Goal: Task Accomplishment & Management: Manage account settings

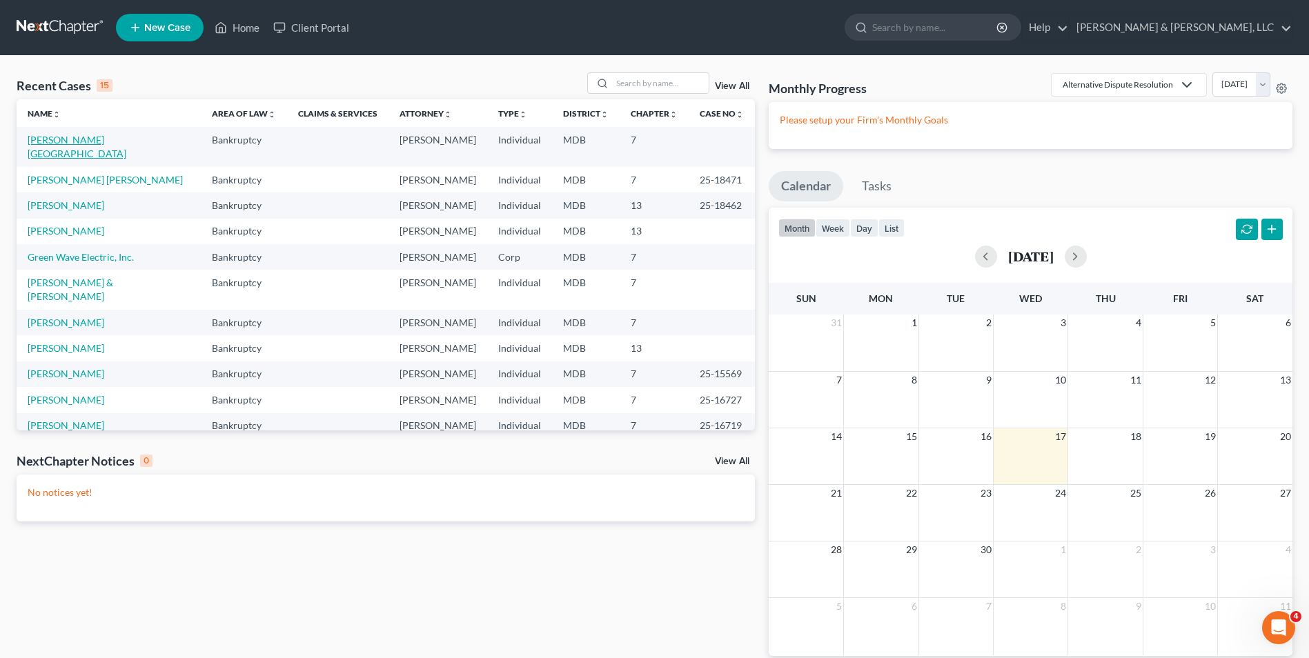
click at [77, 139] on link "[PERSON_NAME][GEOGRAPHIC_DATA]" at bounding box center [77, 147] width 99 height 26
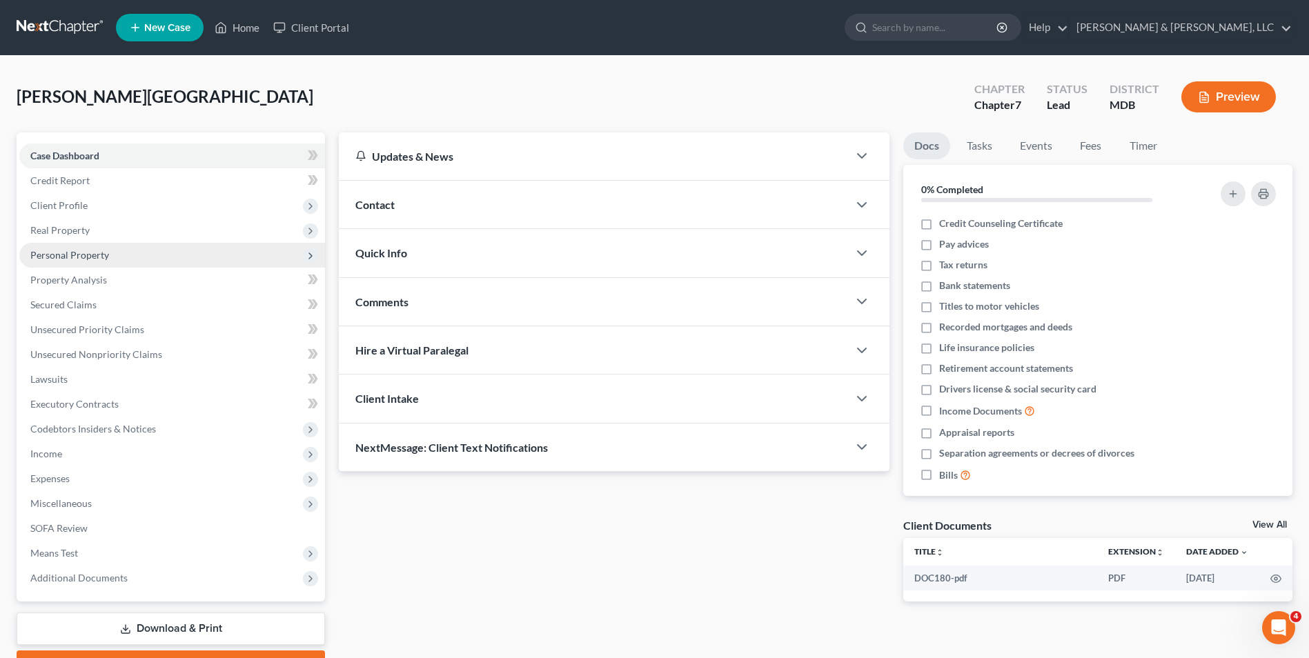
click at [70, 255] on span "Personal Property" at bounding box center [69, 255] width 79 height 12
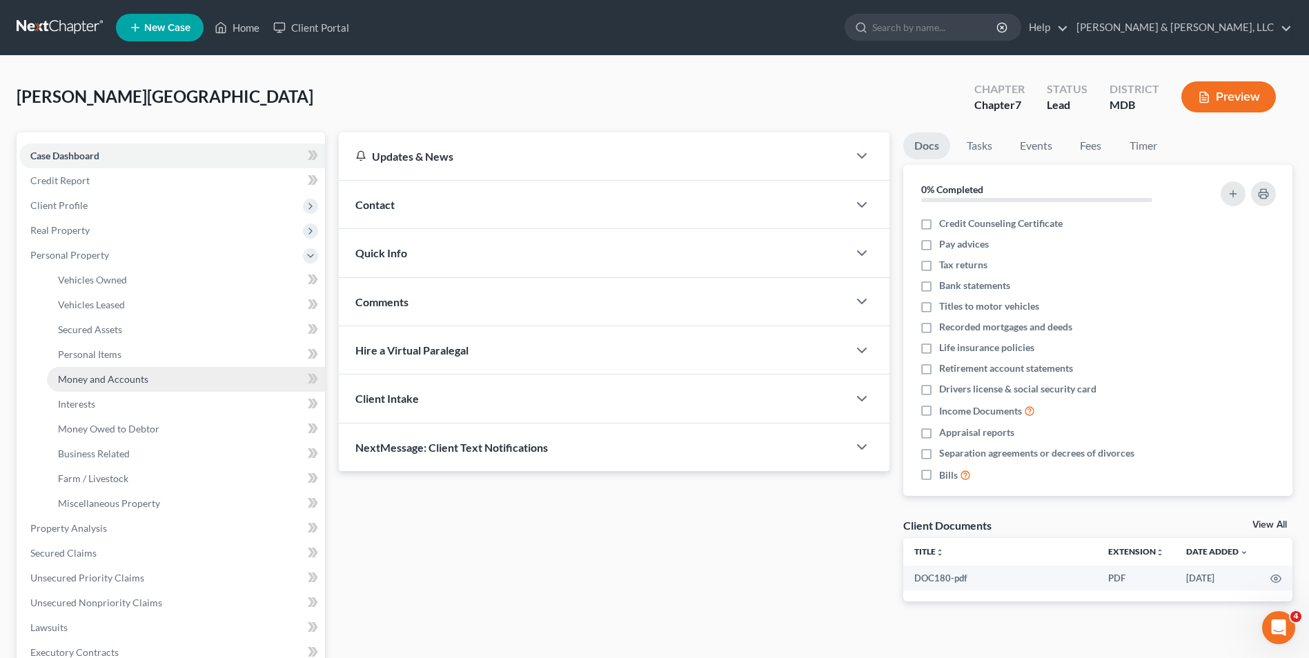
click at [98, 375] on span "Money and Accounts" at bounding box center [103, 379] width 90 height 12
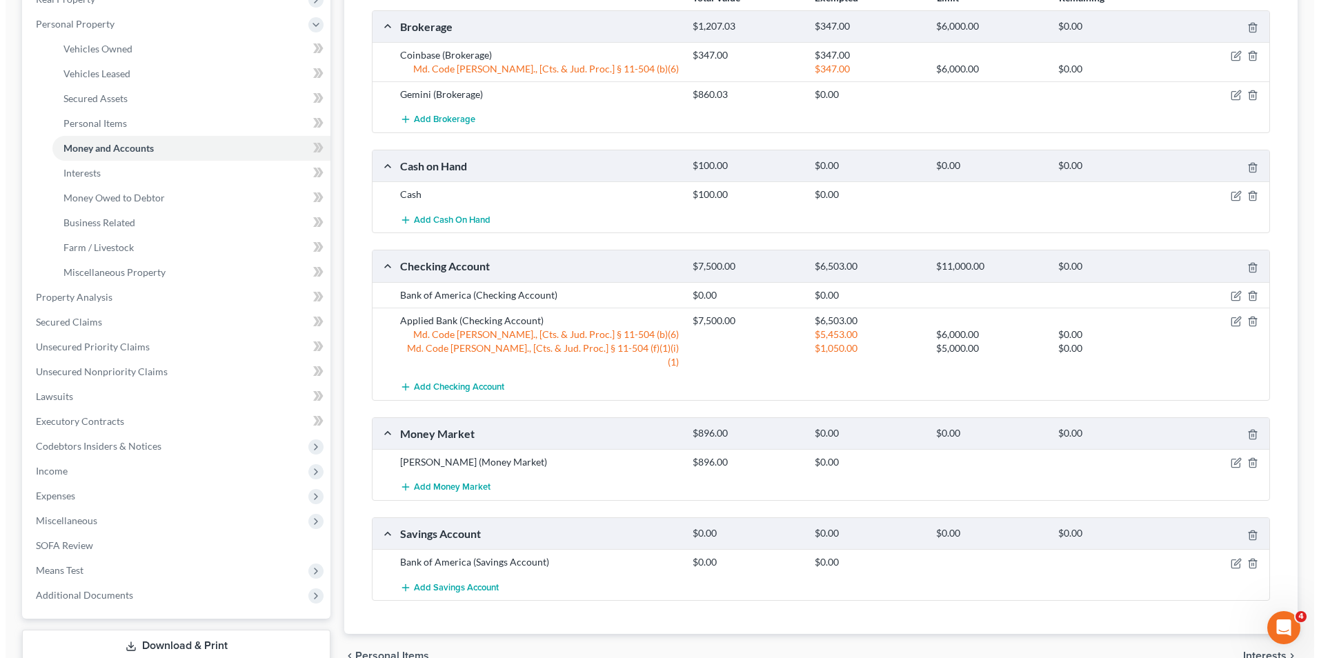
scroll to position [207, 0]
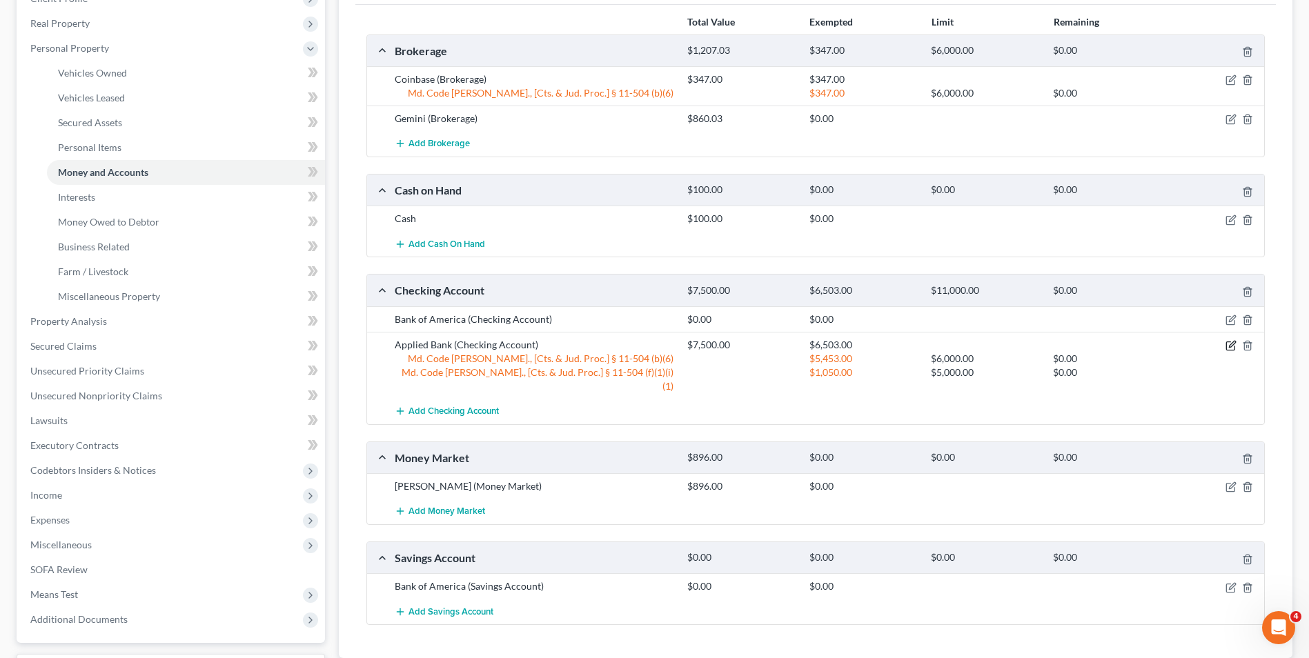
click at [1228, 349] on icon "button" at bounding box center [1231, 345] width 11 height 11
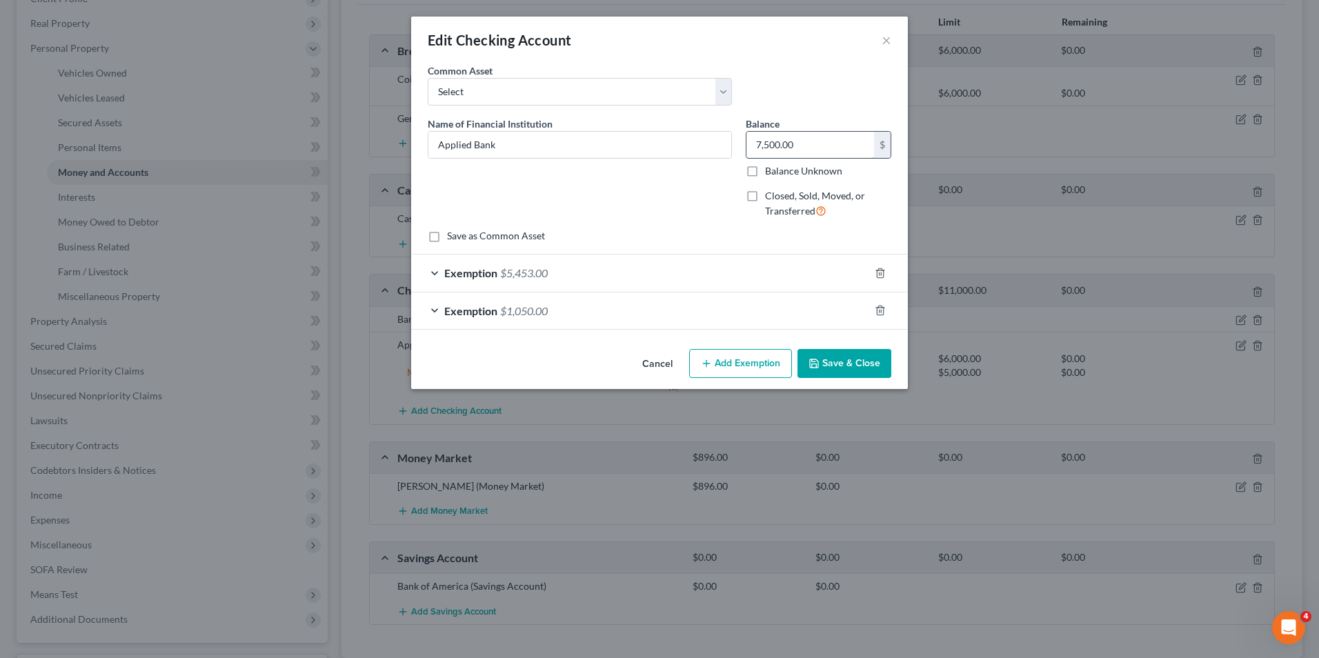
click at [756, 139] on input "7,500.00" at bounding box center [811, 145] width 128 height 26
type input "0"
type input "2,683.00"
click at [877, 269] on icon "button" at bounding box center [880, 273] width 11 height 11
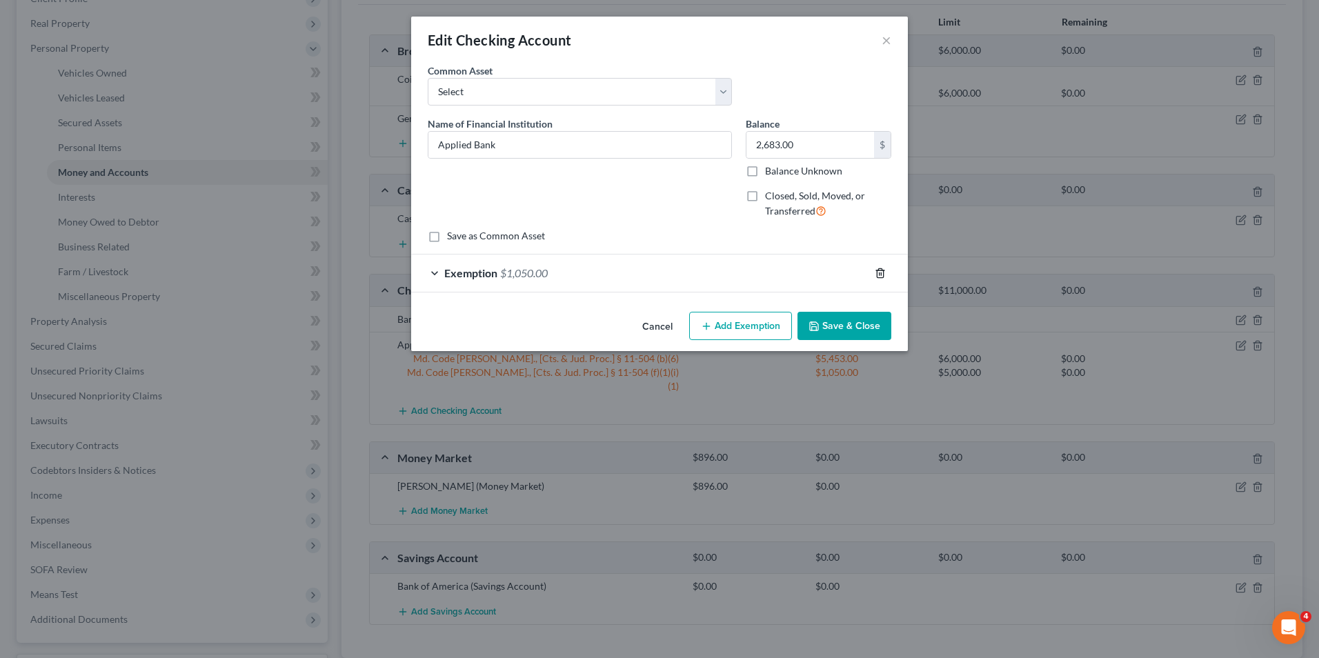
click at [878, 271] on icon "button" at bounding box center [880, 272] width 6 height 9
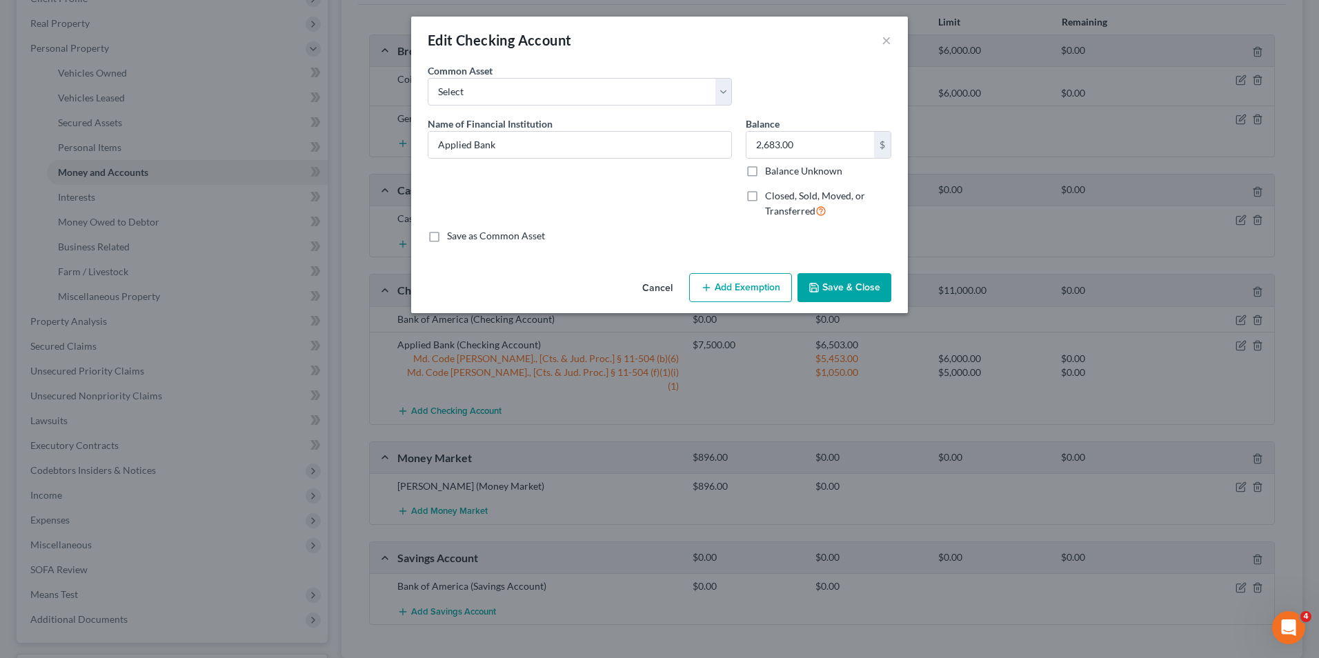
click at [709, 284] on icon "button" at bounding box center [706, 287] width 11 height 11
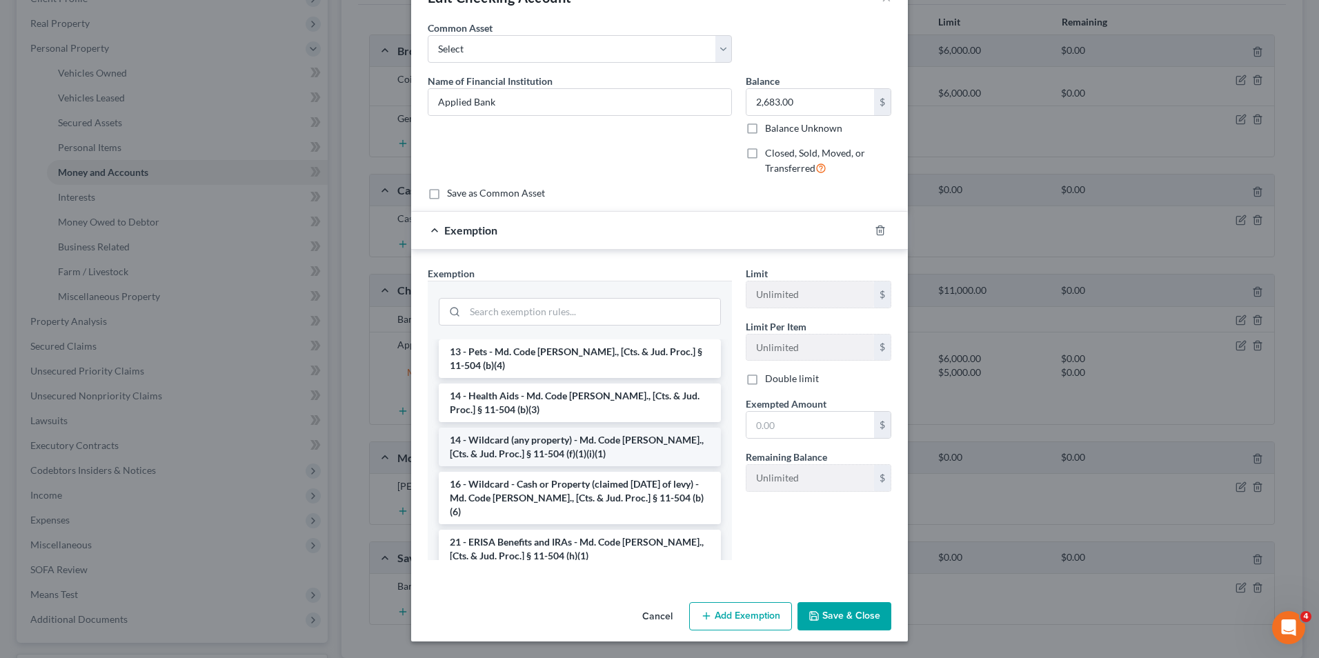
click at [513, 432] on li "14 - Wildcard (any property) - Md. Code [PERSON_NAME]., [Cts. & Jud. Proc.] § 1…" at bounding box center [580, 447] width 282 height 39
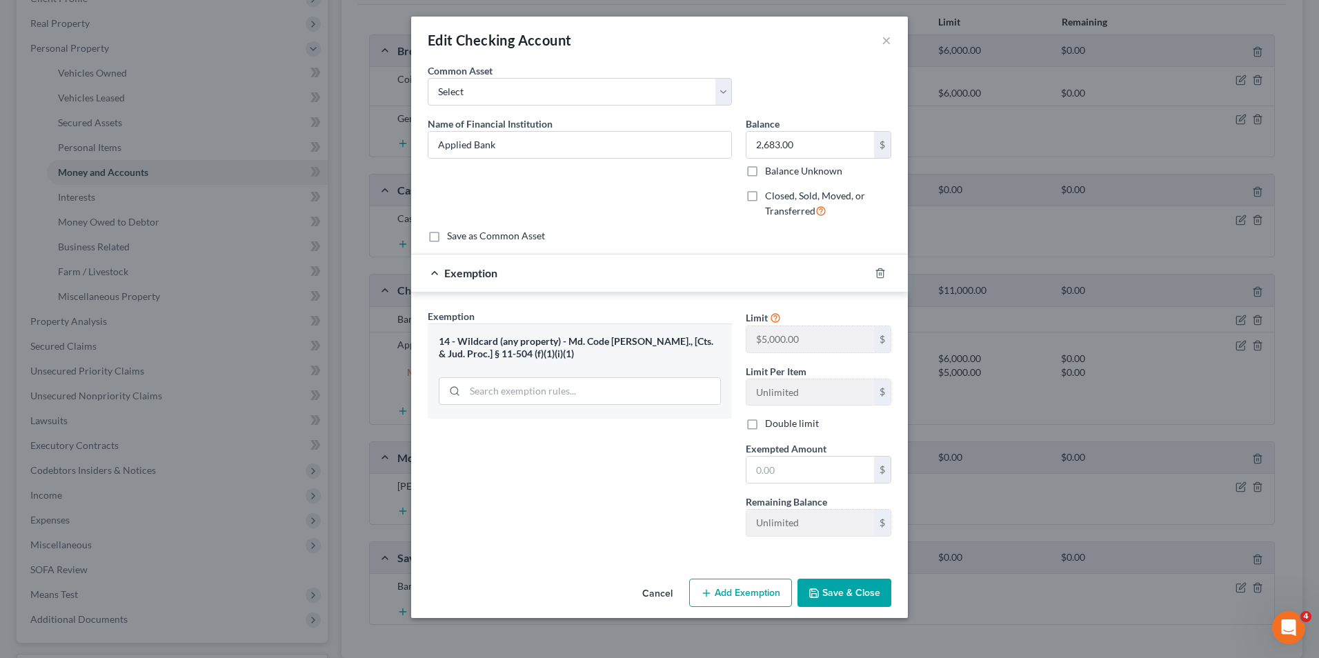
scroll to position [0, 0]
click at [885, 272] on icon "button" at bounding box center [880, 273] width 11 height 11
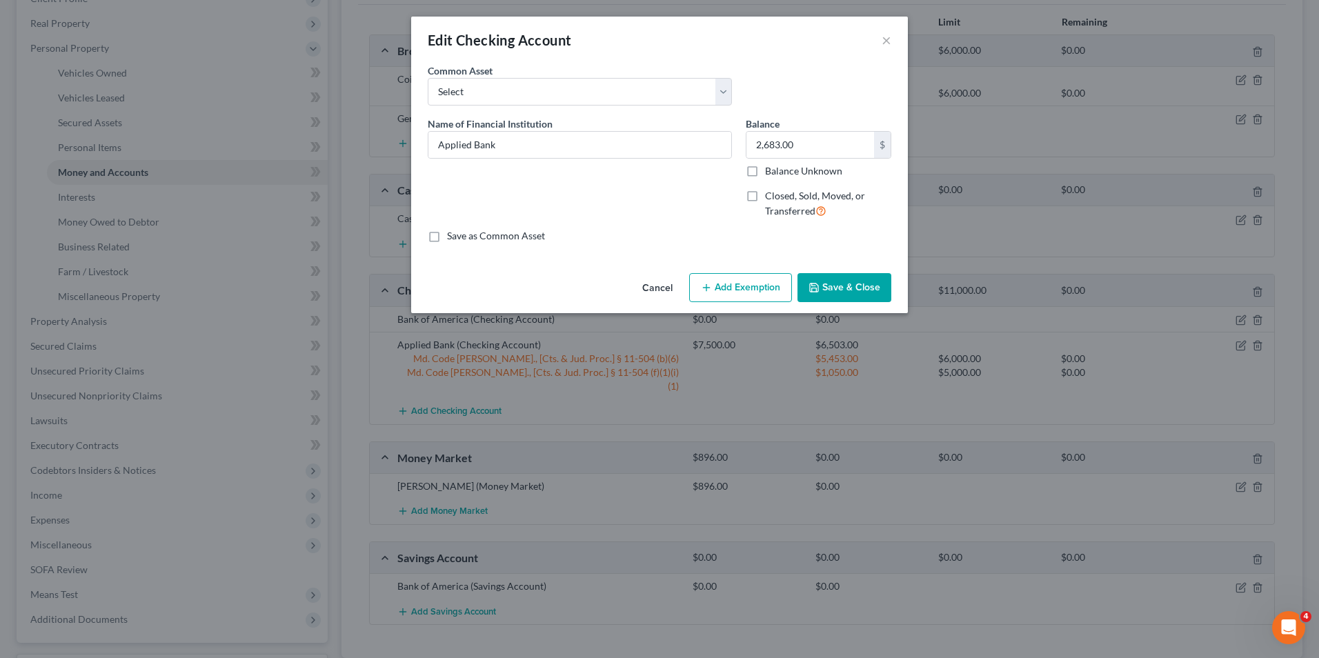
click at [704, 285] on icon "button" at bounding box center [706, 287] width 11 height 11
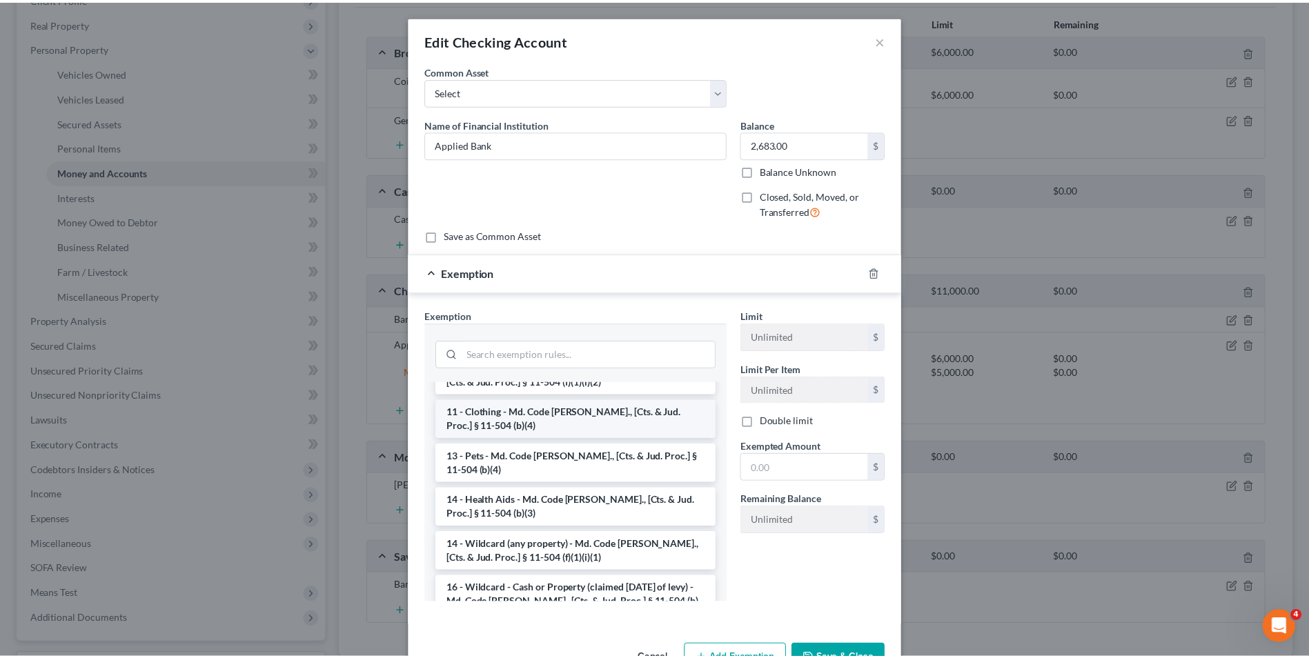
scroll to position [276, 0]
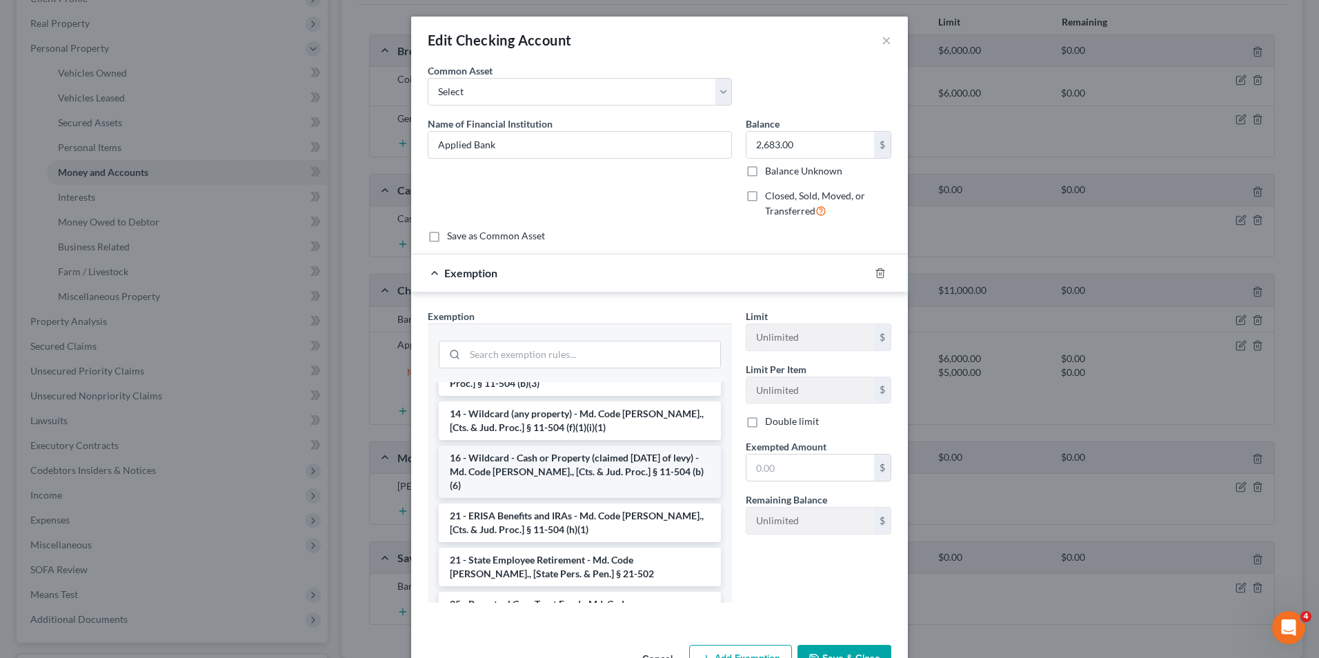
click at [518, 464] on li "16 - Wildcard - Cash or Property (claimed [DATE] of levy) - Md. Code [PERSON_NA…" at bounding box center [580, 472] width 282 height 52
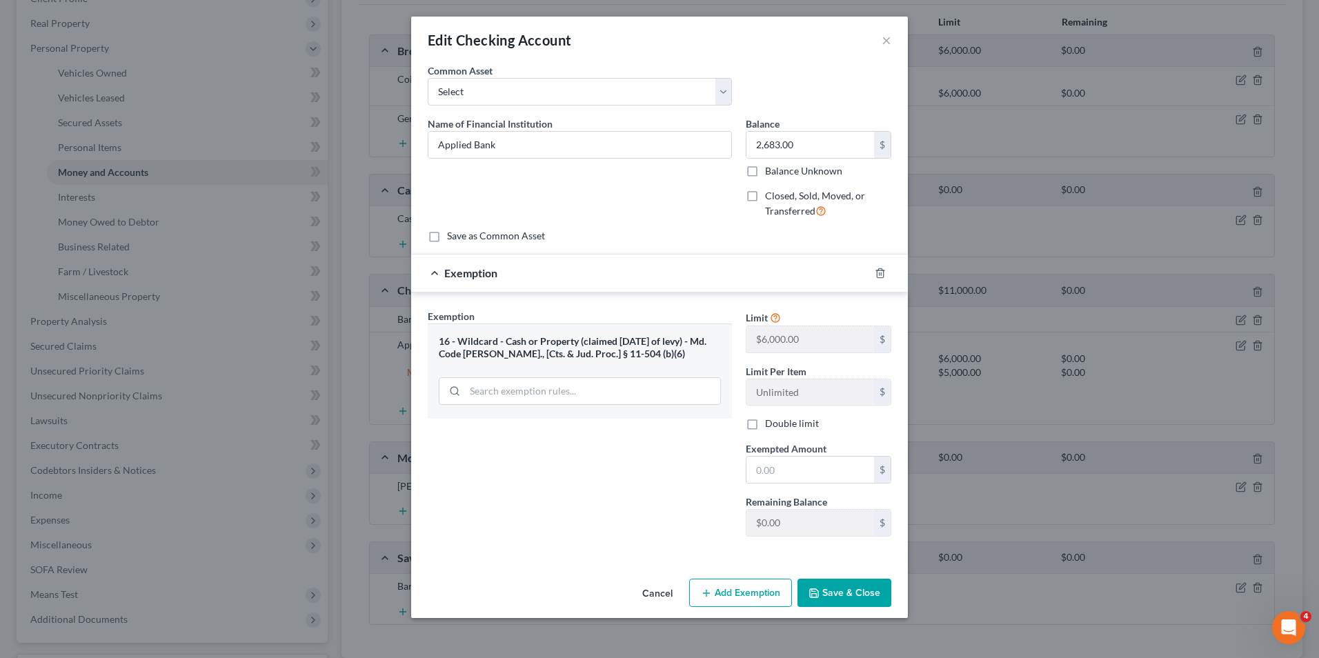
click at [806, 593] on button "Save & Close" at bounding box center [845, 593] width 94 height 29
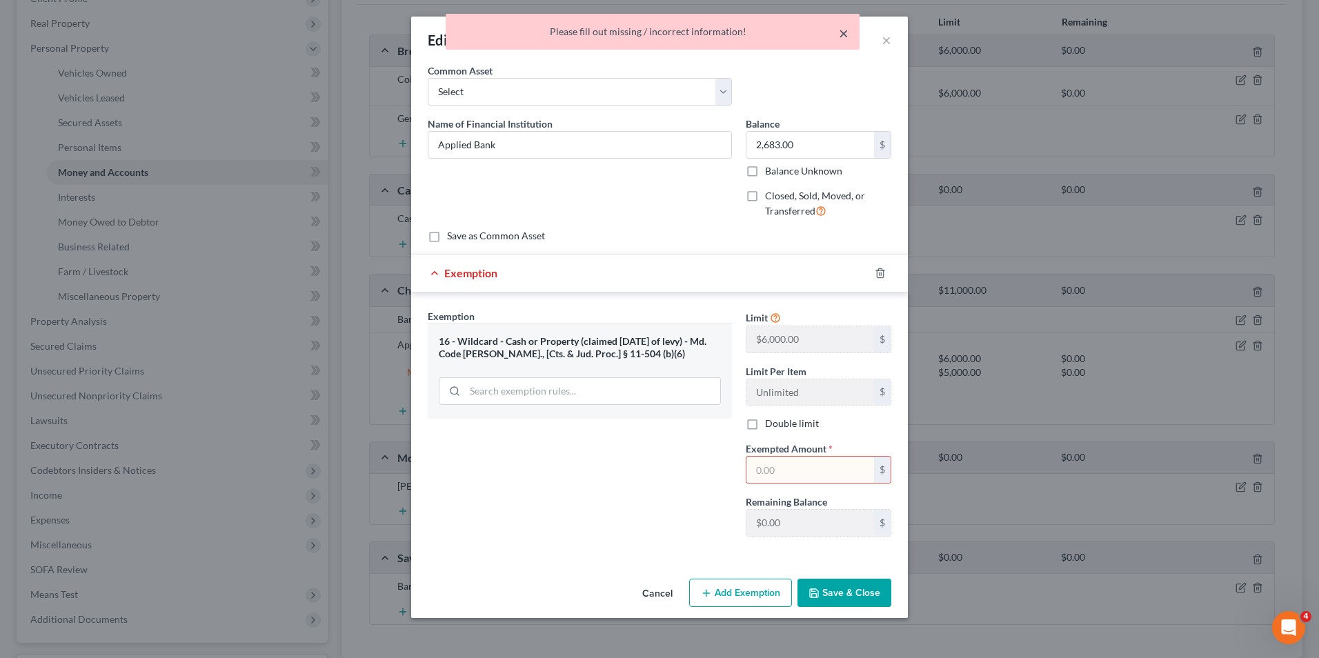
drag, startPoint x: 842, startPoint y: 33, endPoint x: 883, endPoint y: 32, distance: 41.4
click at [843, 33] on button "×" at bounding box center [844, 33] width 10 height 17
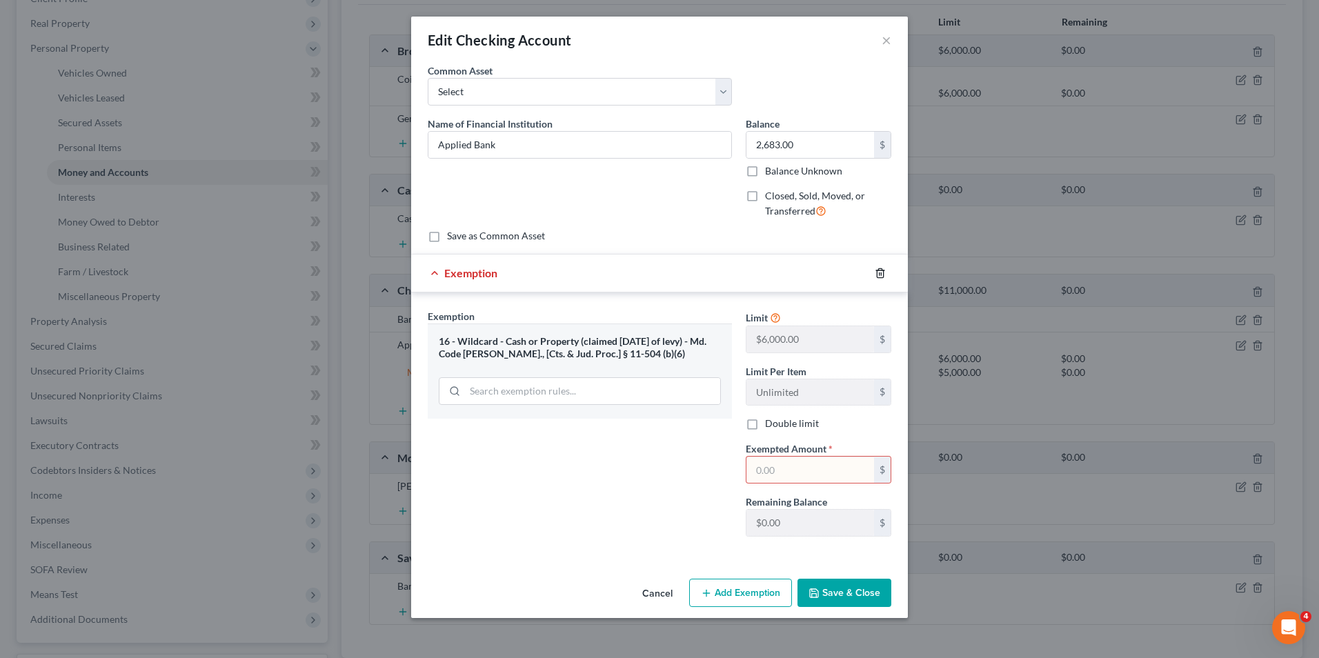
click at [877, 273] on icon "button" at bounding box center [880, 272] width 6 height 9
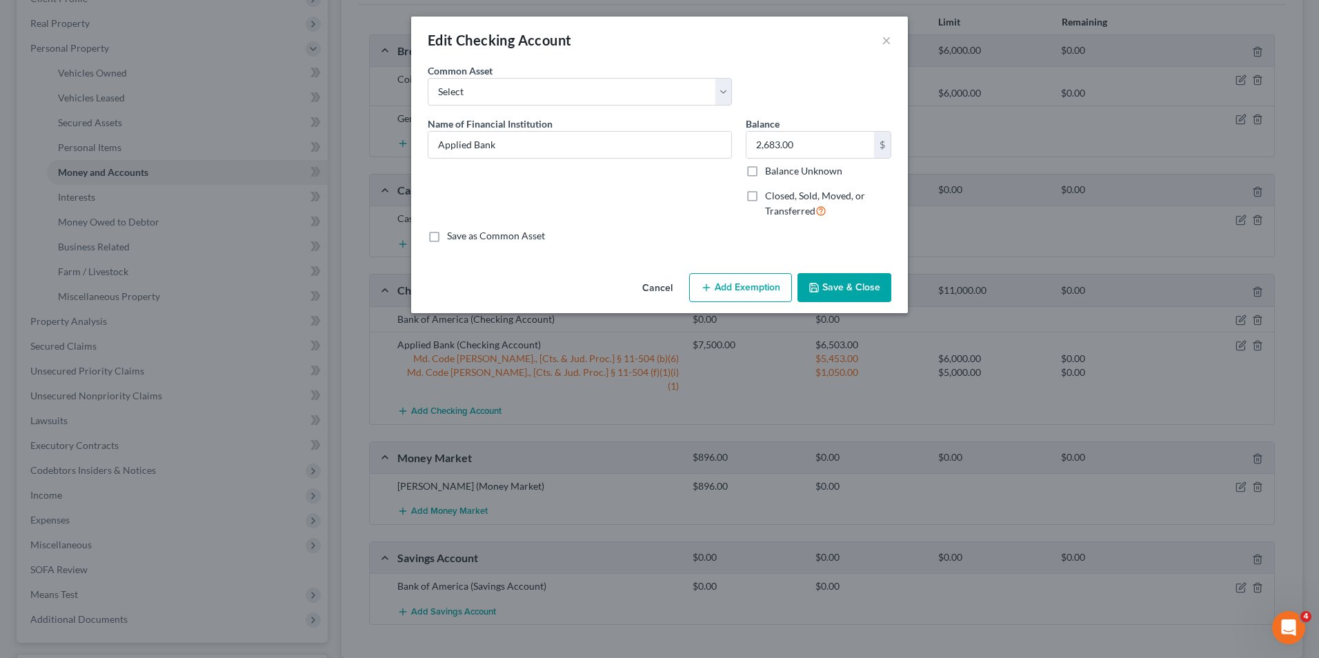
click at [881, 43] on div "Edit Checking Account ×" at bounding box center [659, 40] width 497 height 47
click at [854, 277] on button "Save & Close" at bounding box center [845, 287] width 94 height 29
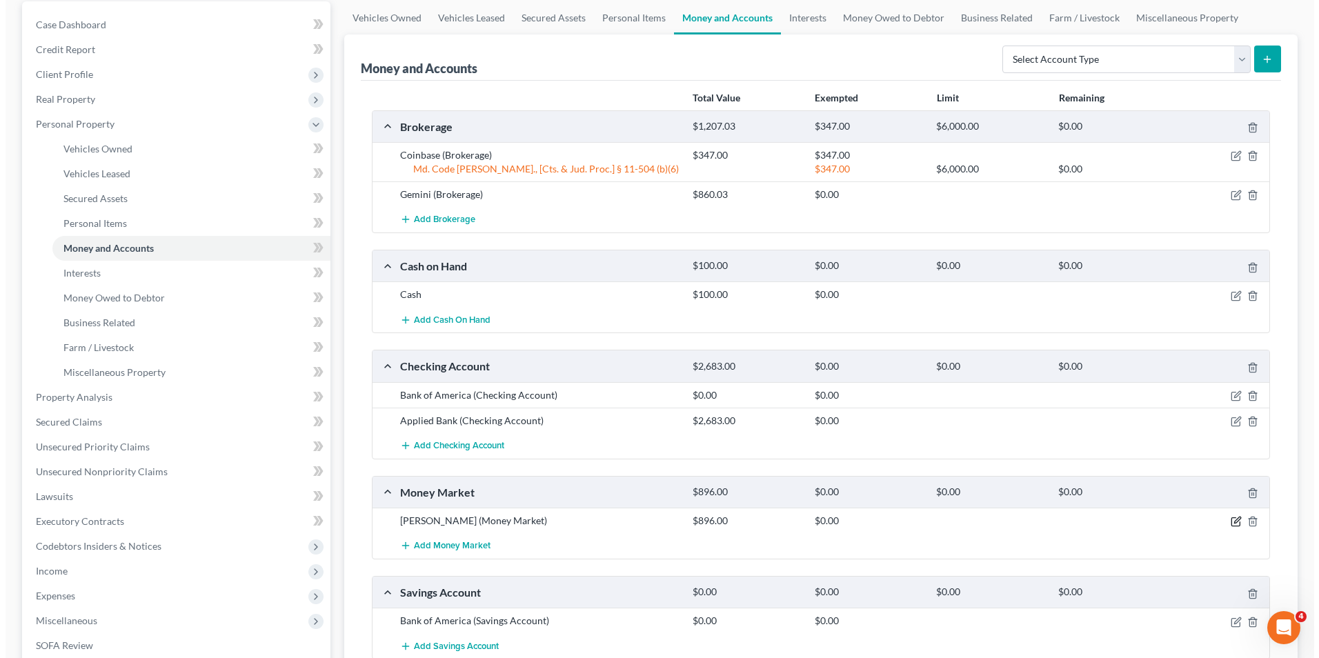
scroll to position [117, 0]
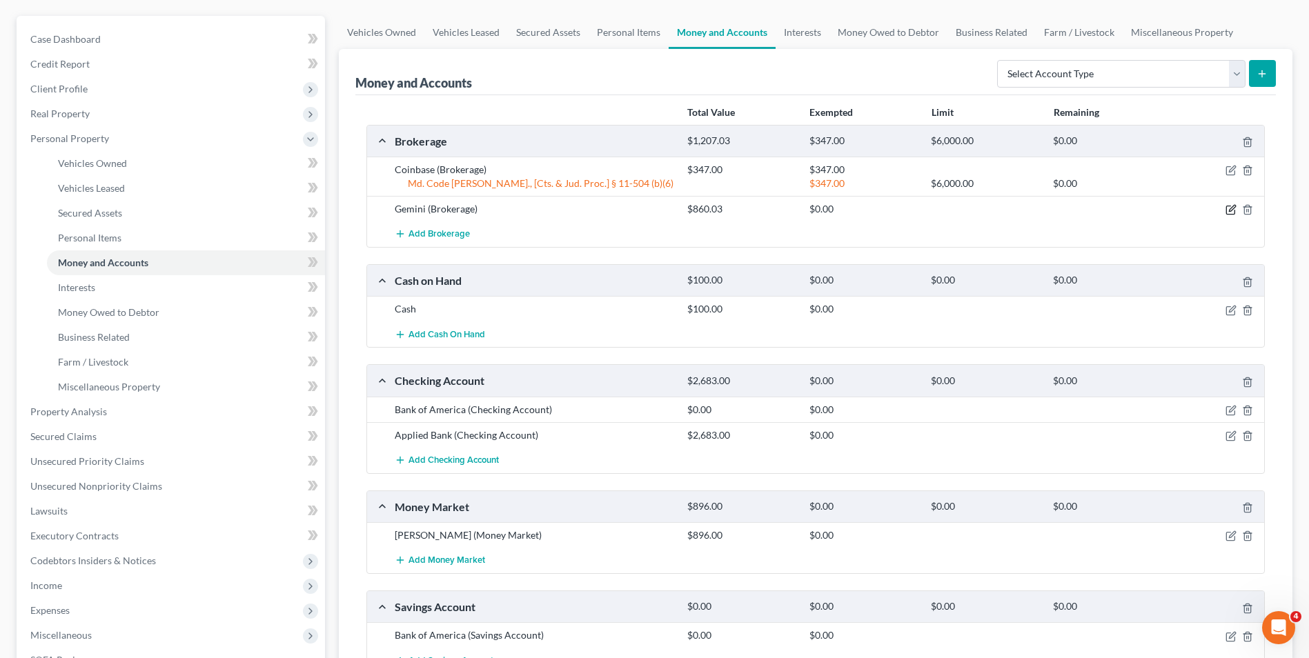
drag, startPoint x: 1232, startPoint y: 214, endPoint x: 1225, endPoint y: 211, distance: 7.4
click at [1230, 214] on icon "button" at bounding box center [1231, 209] width 11 height 11
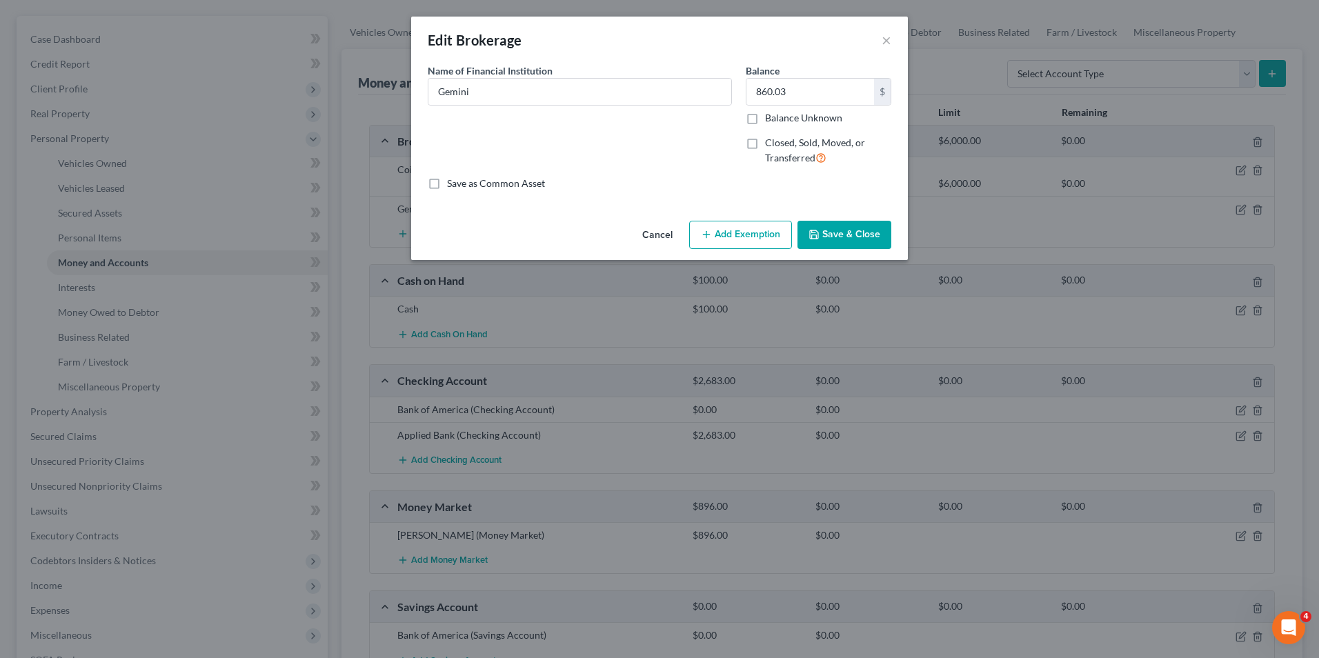
click at [729, 243] on button "Add Exemption" at bounding box center [740, 235] width 103 height 29
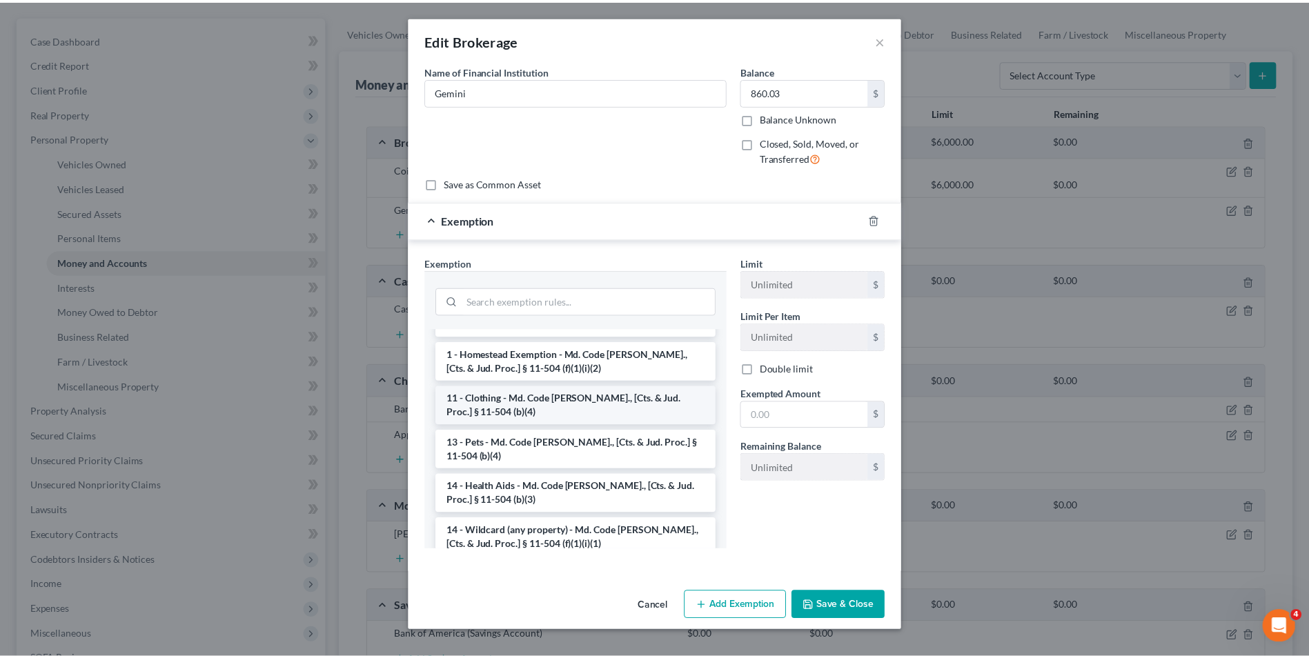
scroll to position [207, 0]
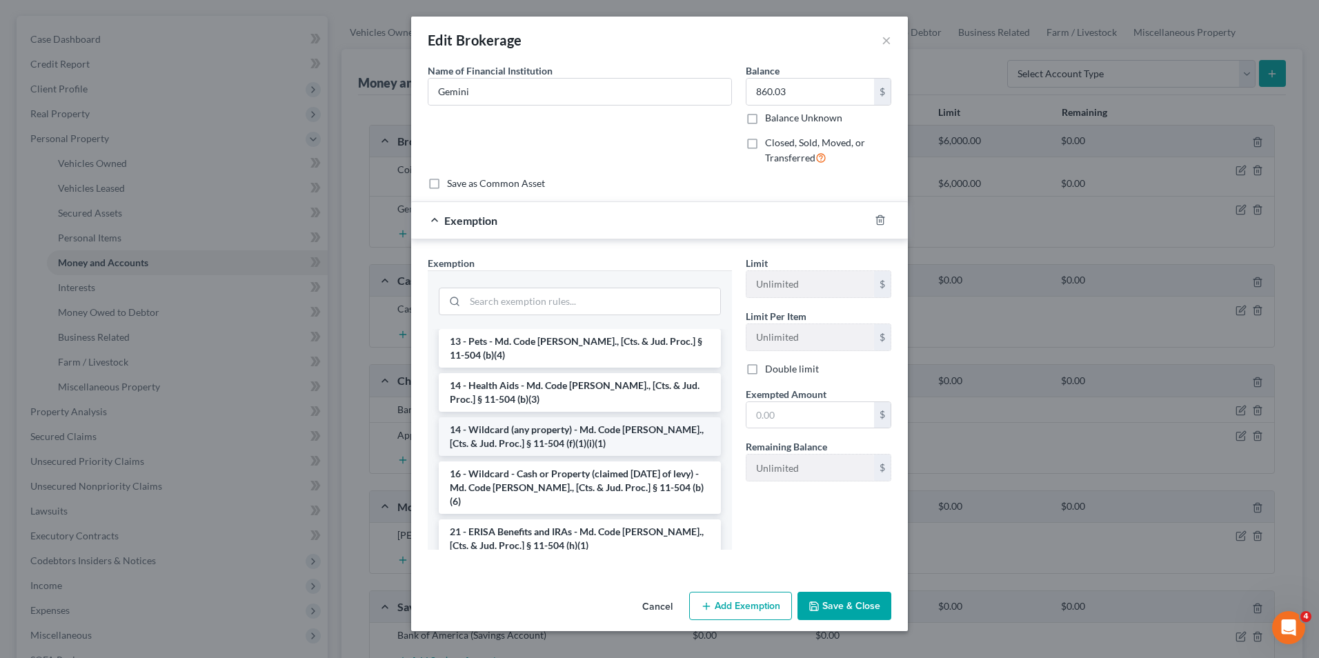
click at [524, 421] on li "14 - Wildcard (any property) - Md. Code [PERSON_NAME]., [Cts. & Jud. Proc.] § 1…" at bounding box center [580, 436] width 282 height 39
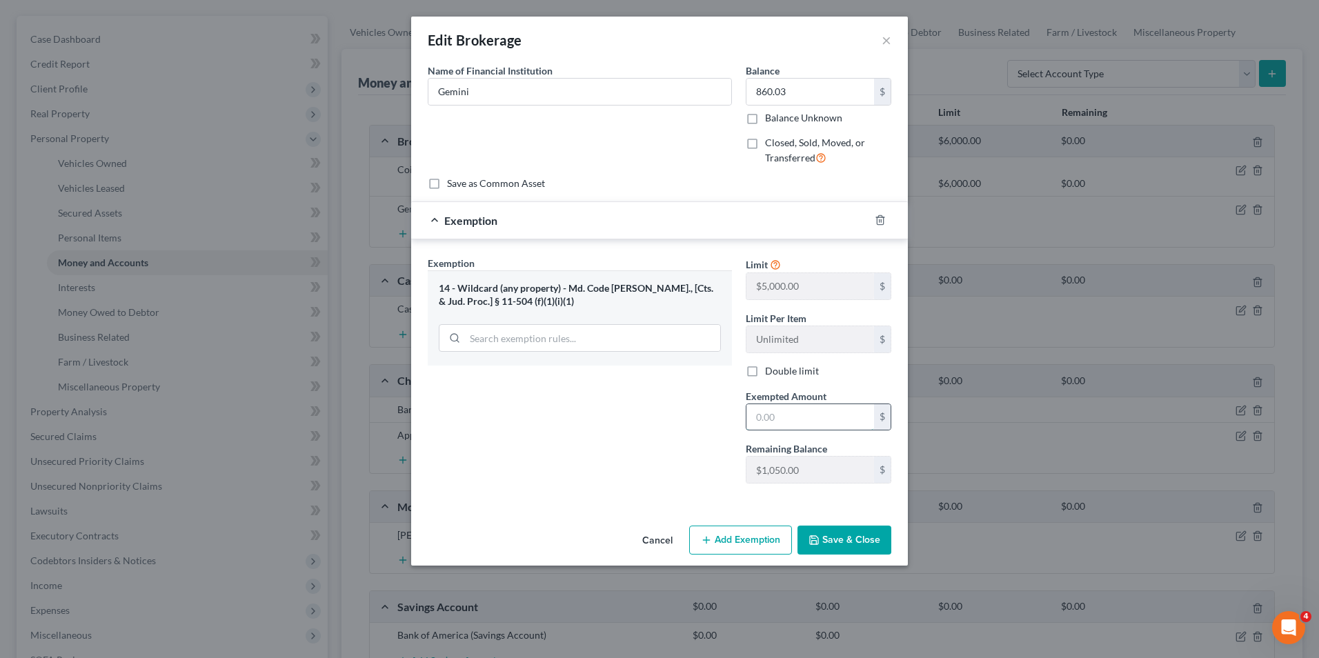
click at [747, 425] on input "text" at bounding box center [811, 417] width 128 height 26
type input "860.03"
click at [841, 530] on button "Save & Close" at bounding box center [845, 540] width 94 height 29
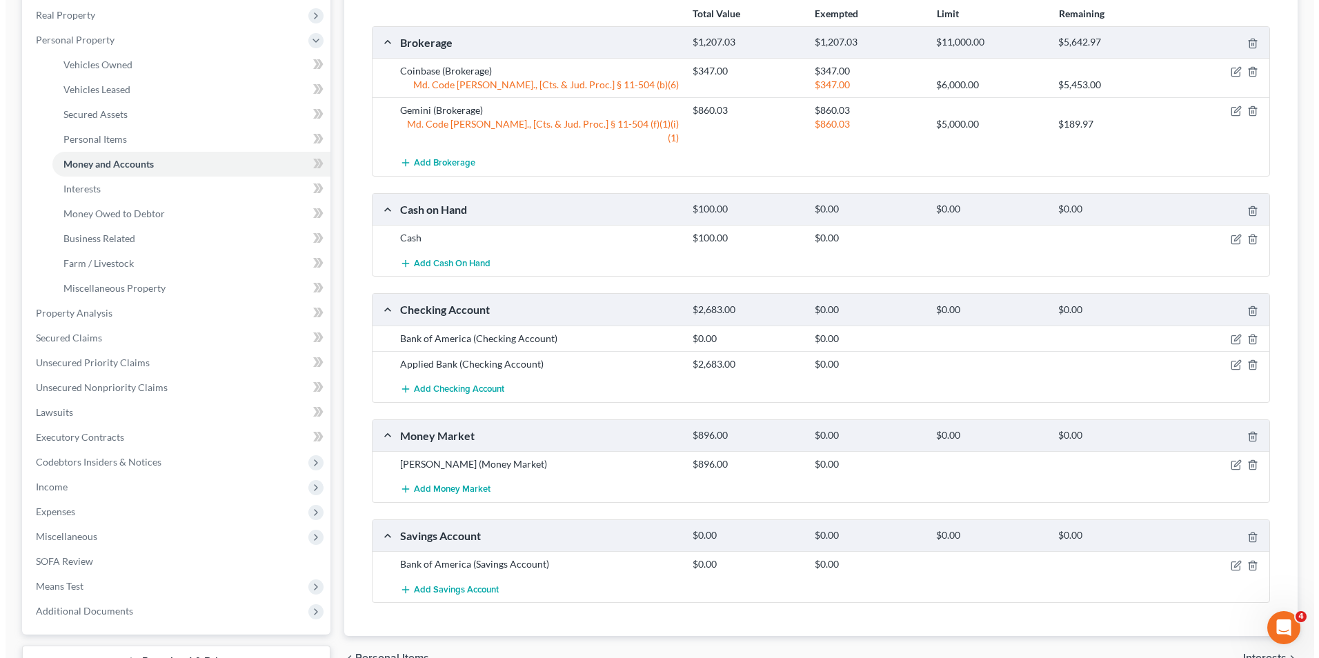
scroll to position [255, 0]
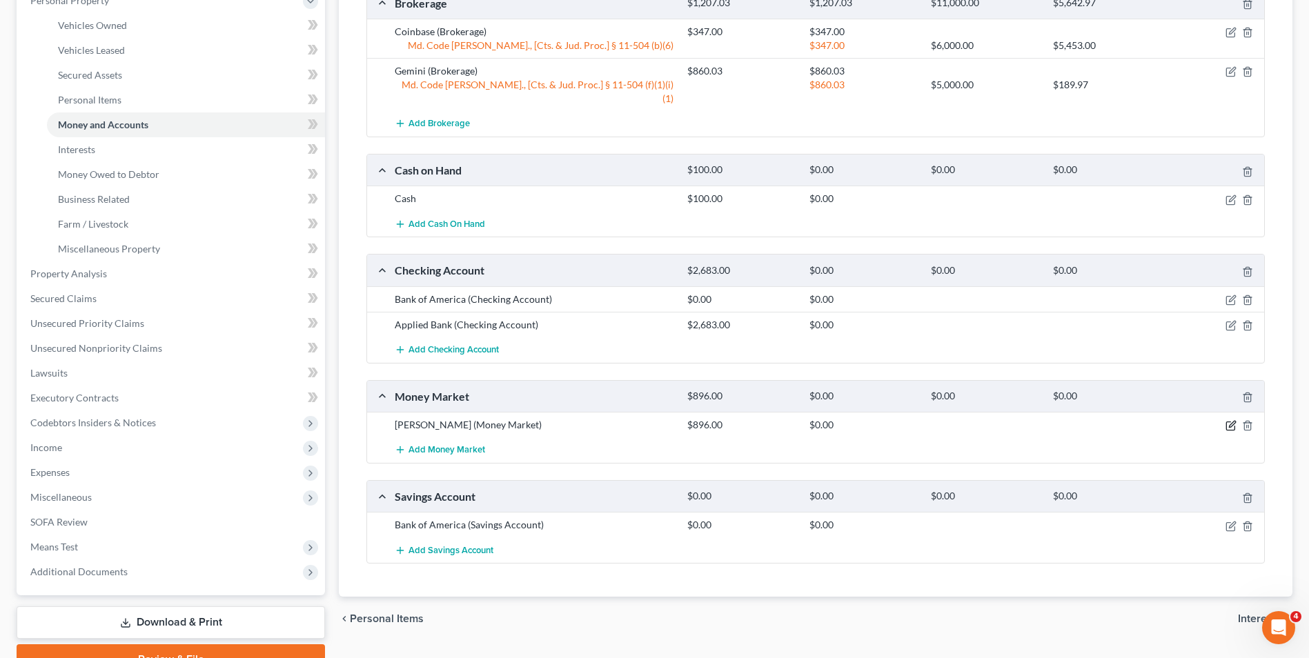
click at [1226, 422] on icon "button" at bounding box center [1230, 426] width 8 height 8
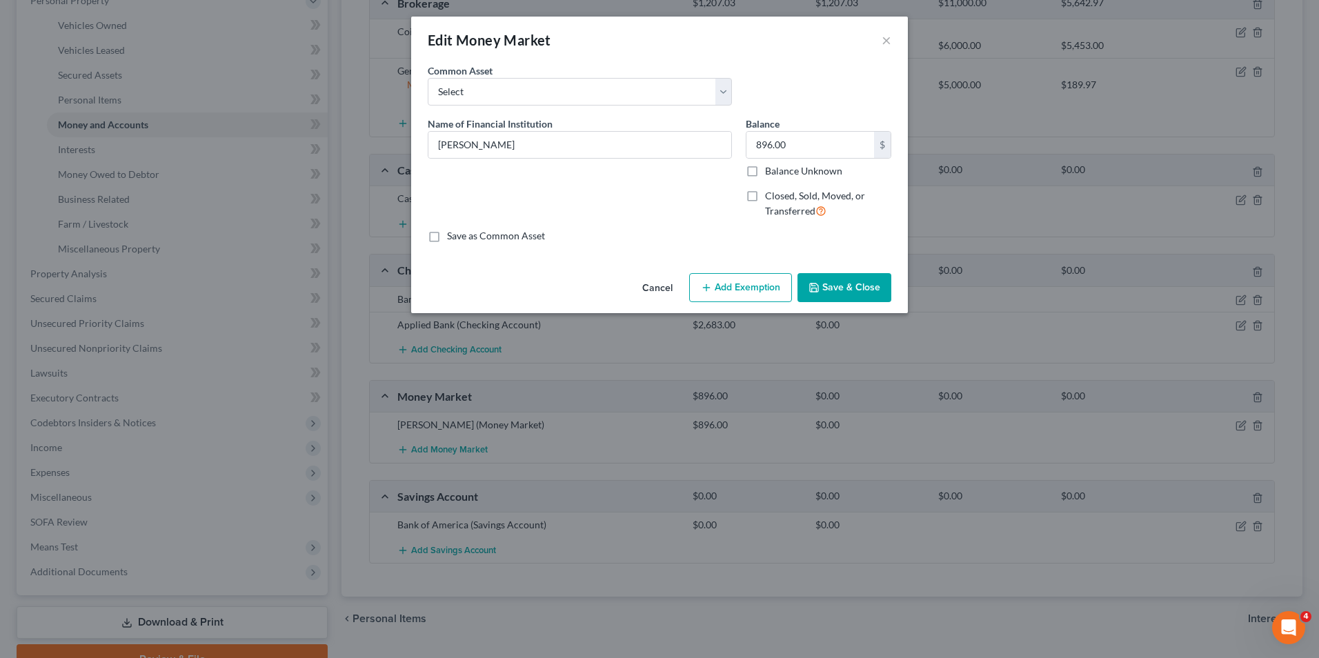
click at [747, 294] on button "Add Exemption" at bounding box center [740, 287] width 103 height 29
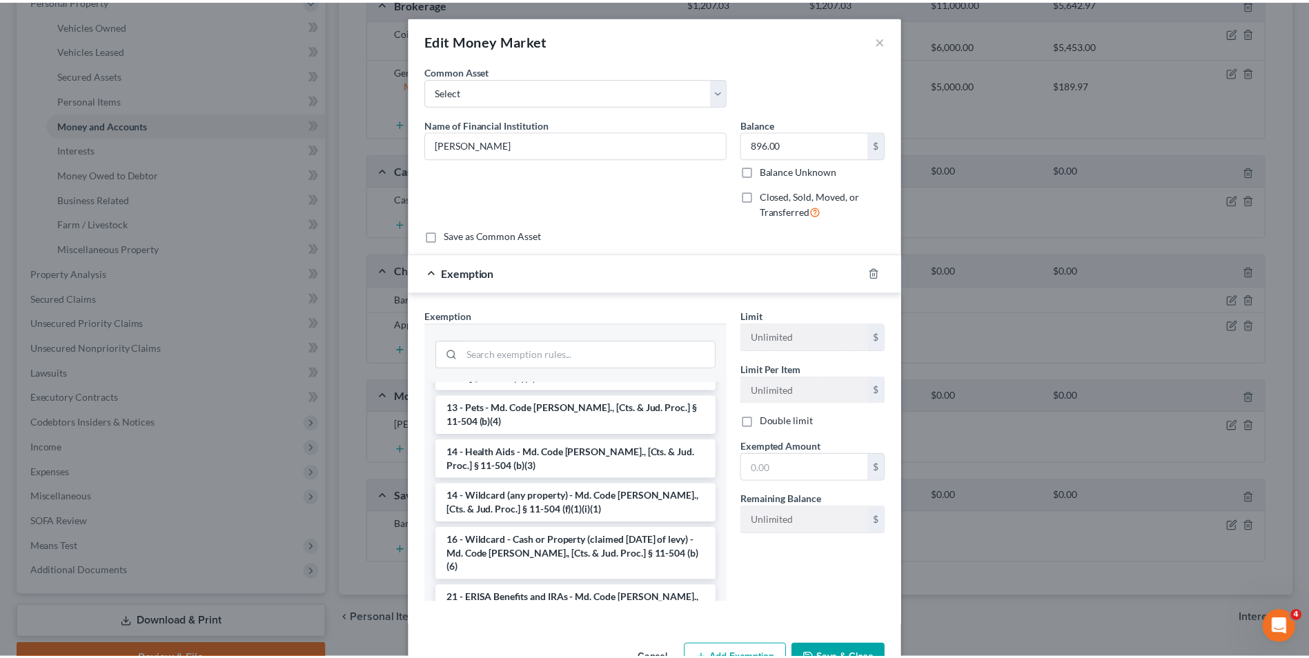
scroll to position [207, 0]
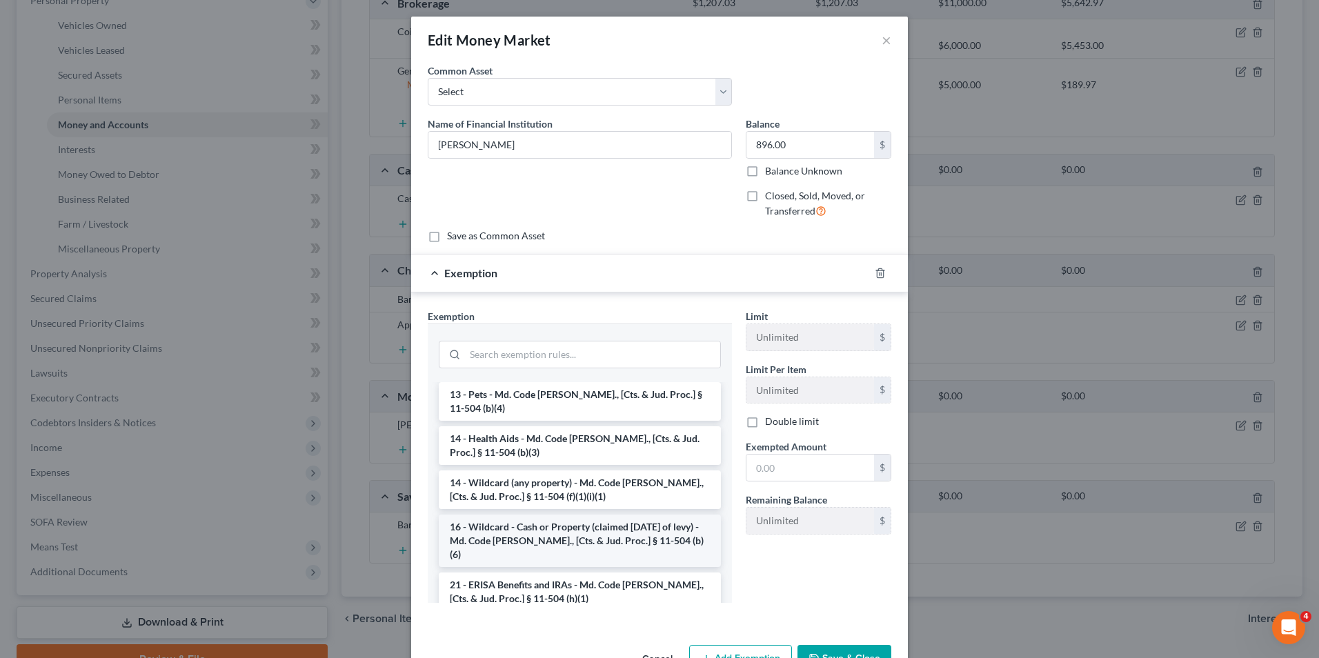
click at [518, 515] on li "16 - Wildcard - Cash or Property (claimed [DATE] of levy) - Md. Code [PERSON_NA…" at bounding box center [580, 541] width 282 height 52
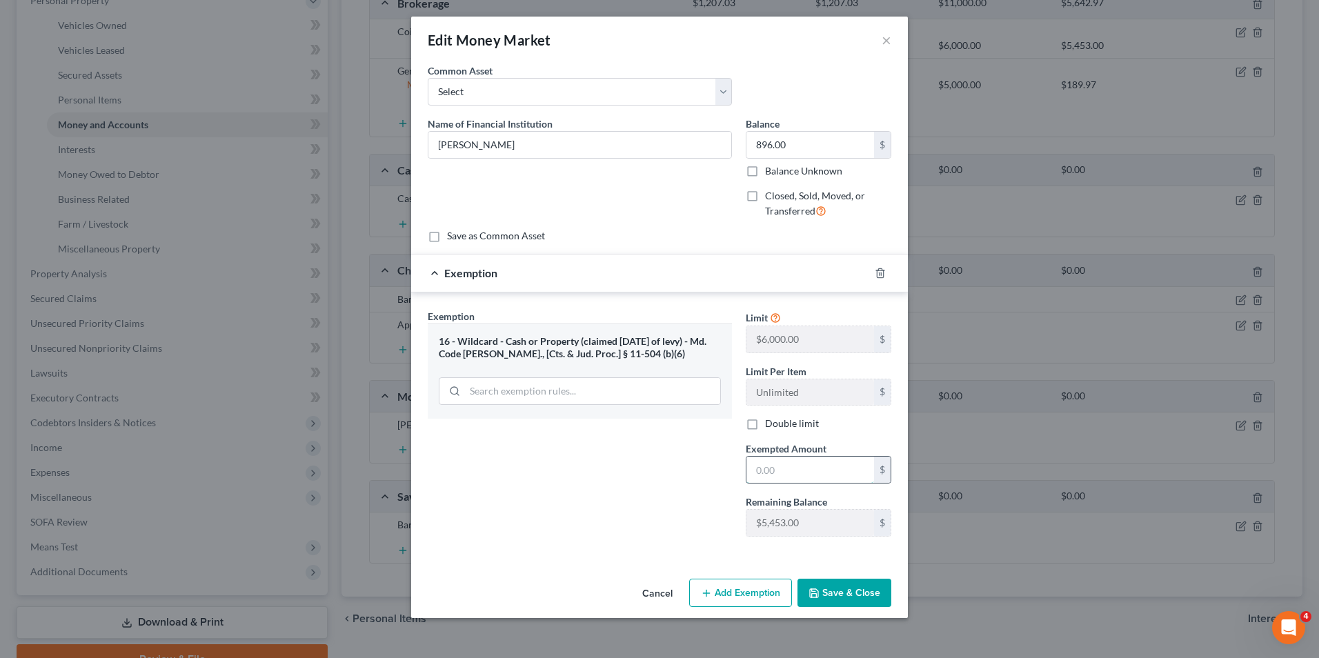
click at [758, 472] on input "text" at bounding box center [811, 470] width 128 height 26
type input "896.00"
click at [823, 582] on button "Save & Close" at bounding box center [845, 593] width 94 height 29
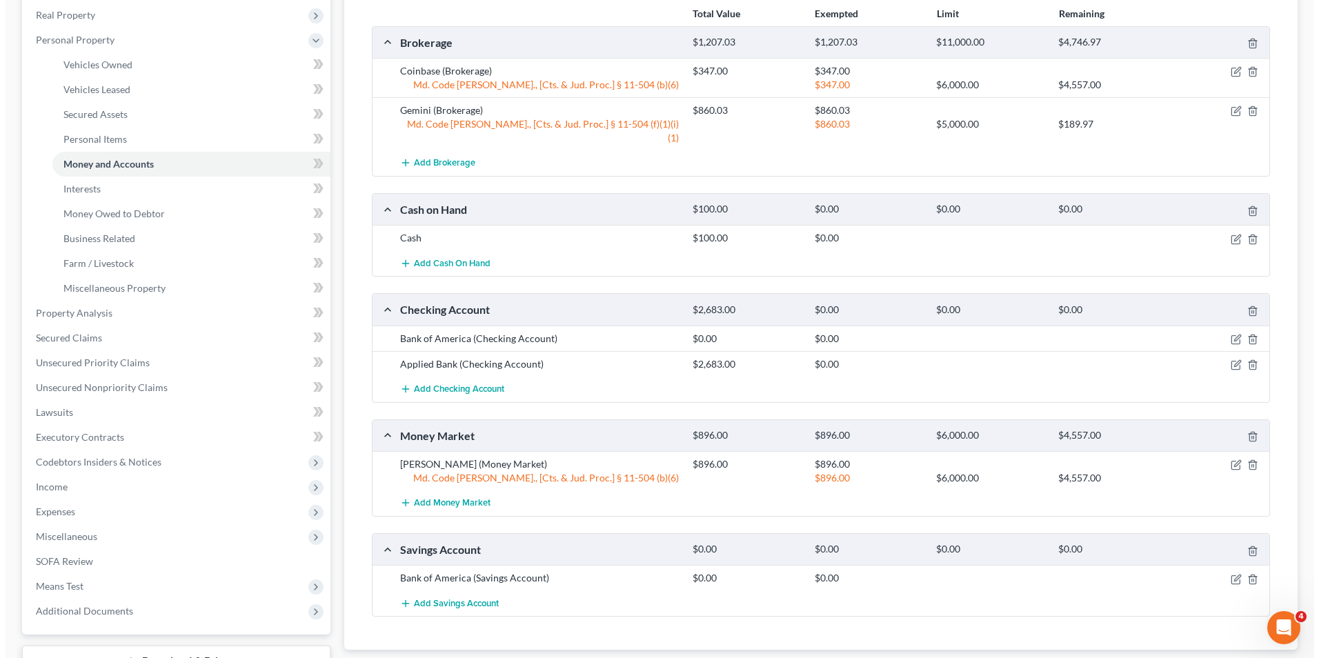
scroll to position [186, 0]
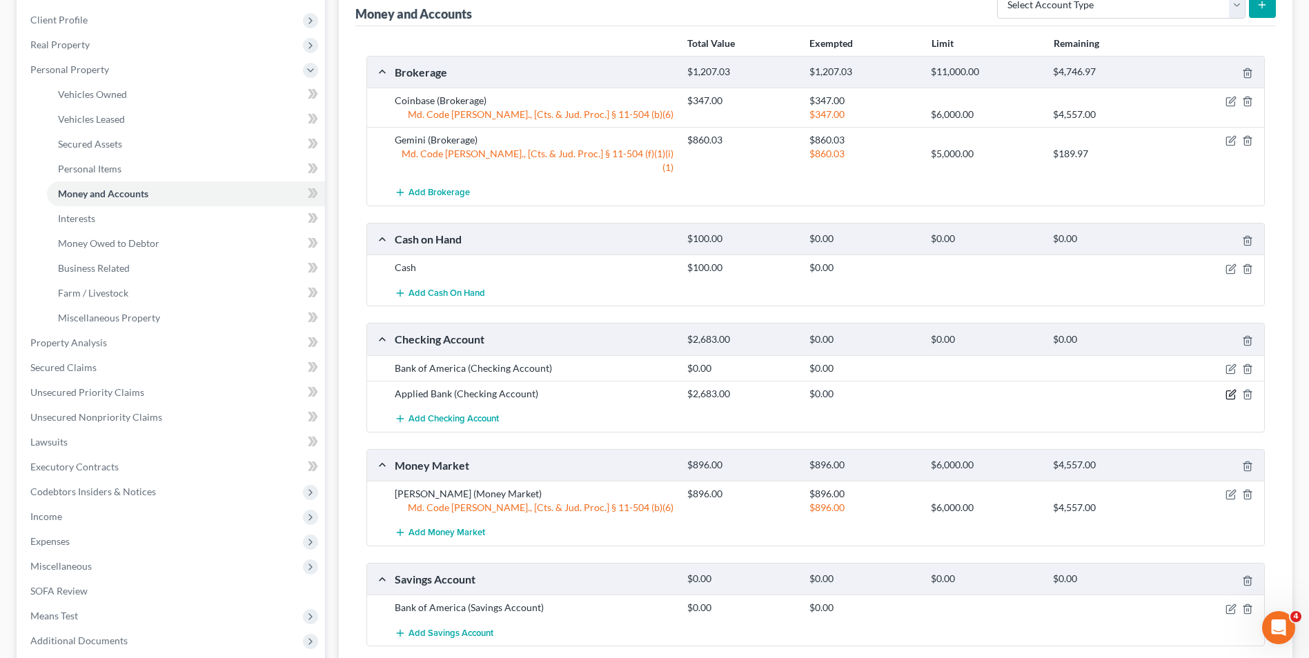
click at [1227, 389] on icon "button" at bounding box center [1231, 394] width 11 height 11
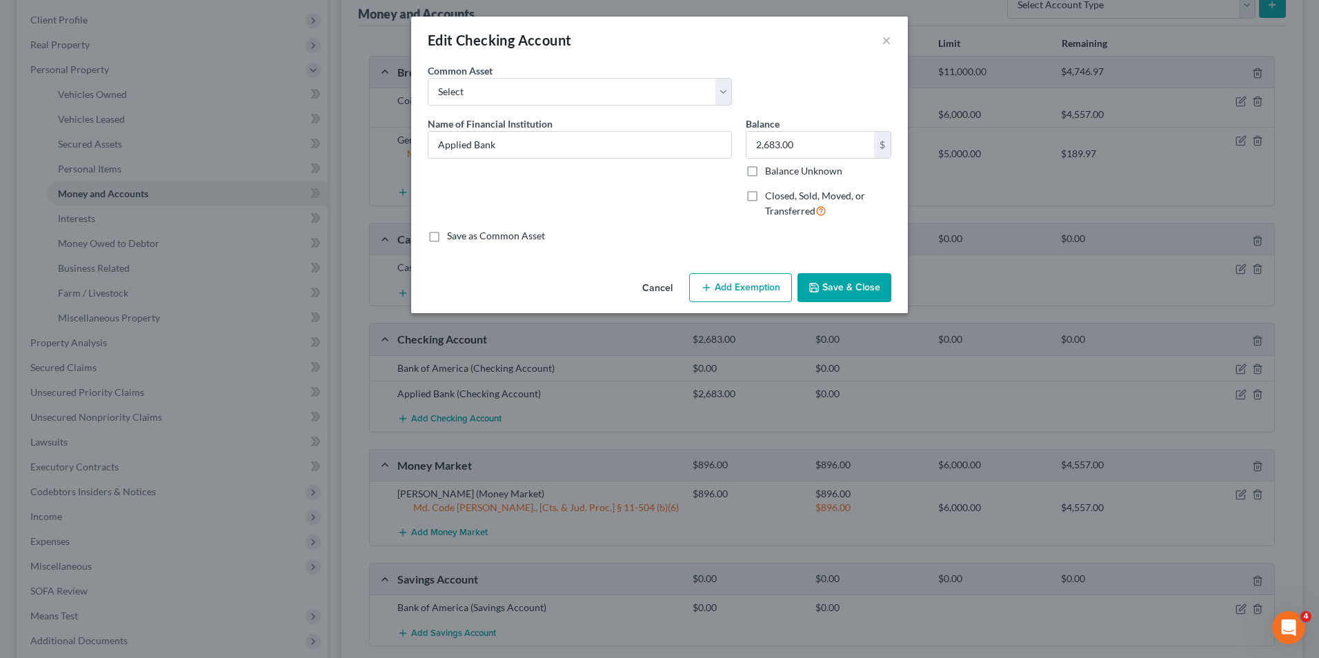
click at [716, 282] on button "Add Exemption" at bounding box center [740, 287] width 103 height 29
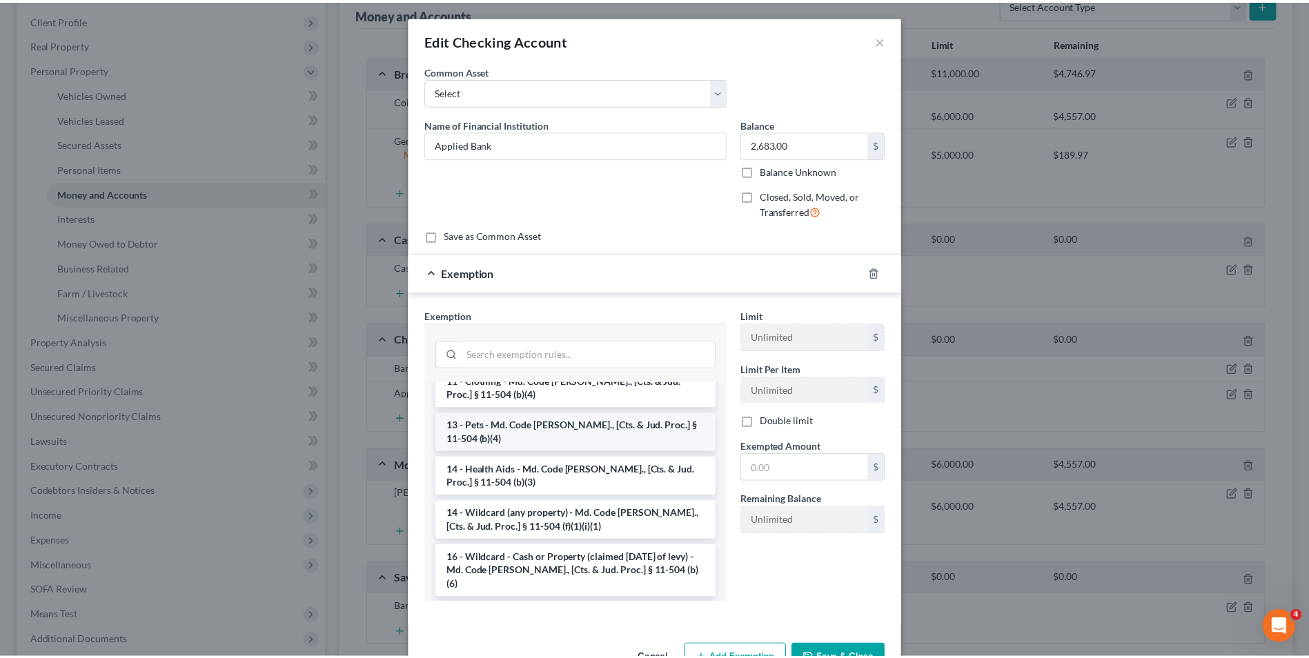
scroll to position [207, 0]
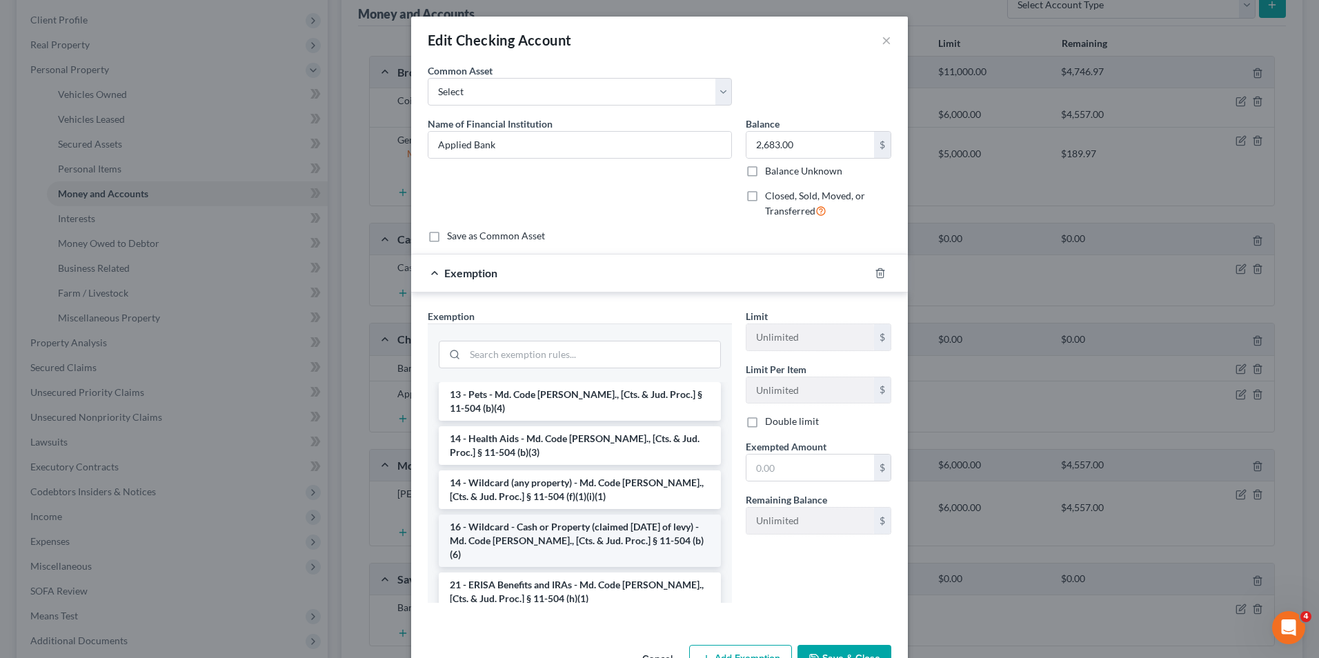
click at [525, 518] on li "16 - Wildcard - Cash or Property (claimed [DATE] of levy) - Md. Code [PERSON_NA…" at bounding box center [580, 541] width 282 height 52
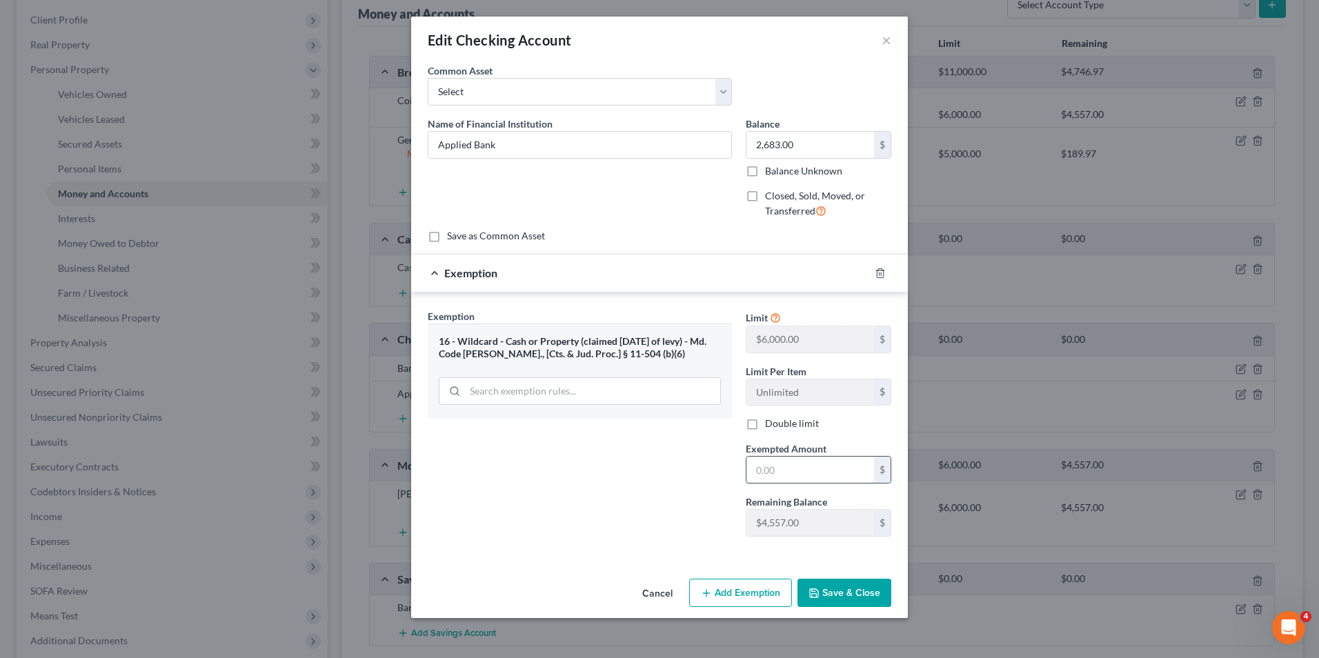
click at [765, 468] on input "text" at bounding box center [811, 470] width 128 height 26
type input "2,683.00"
click at [833, 585] on button "Save & Close" at bounding box center [845, 593] width 94 height 29
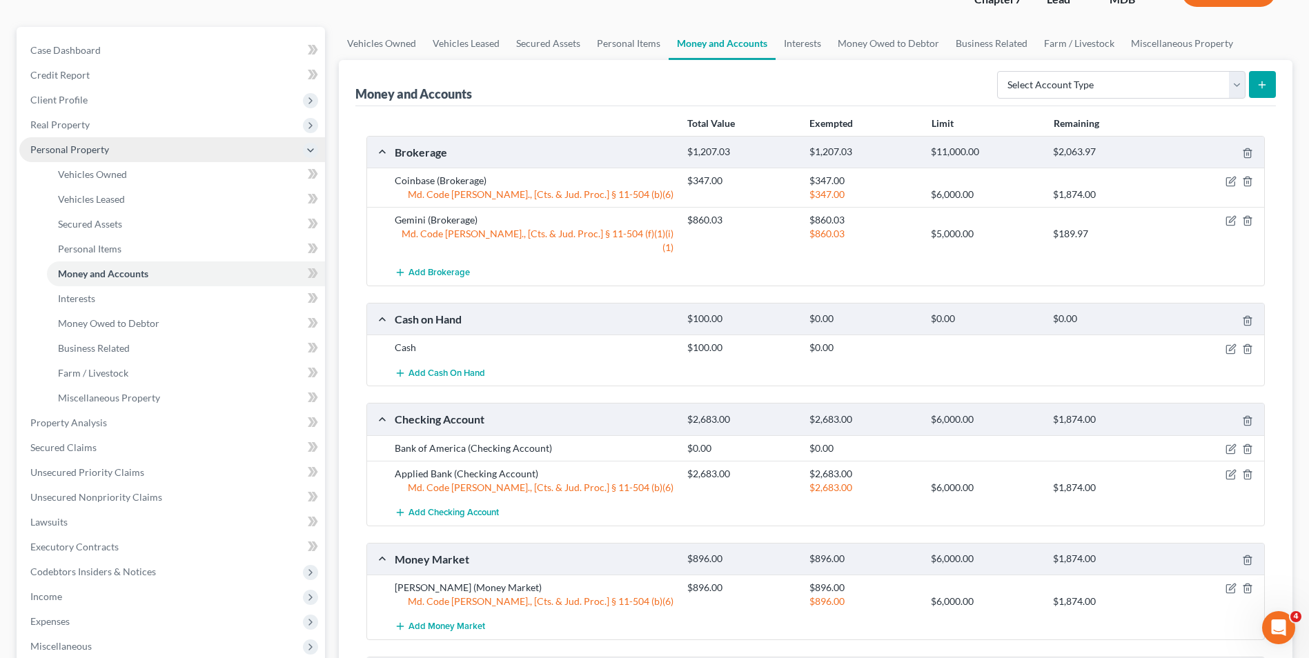
scroll to position [276, 0]
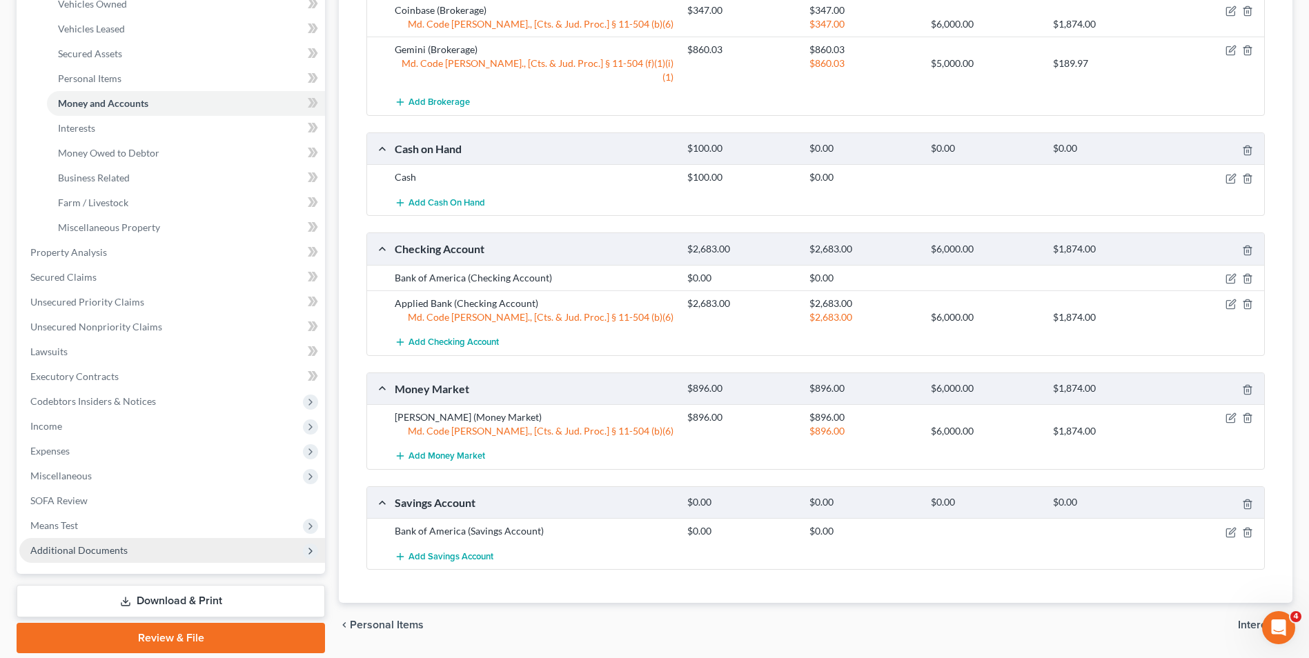
click at [77, 557] on span "Additional Documents" at bounding box center [172, 550] width 306 height 25
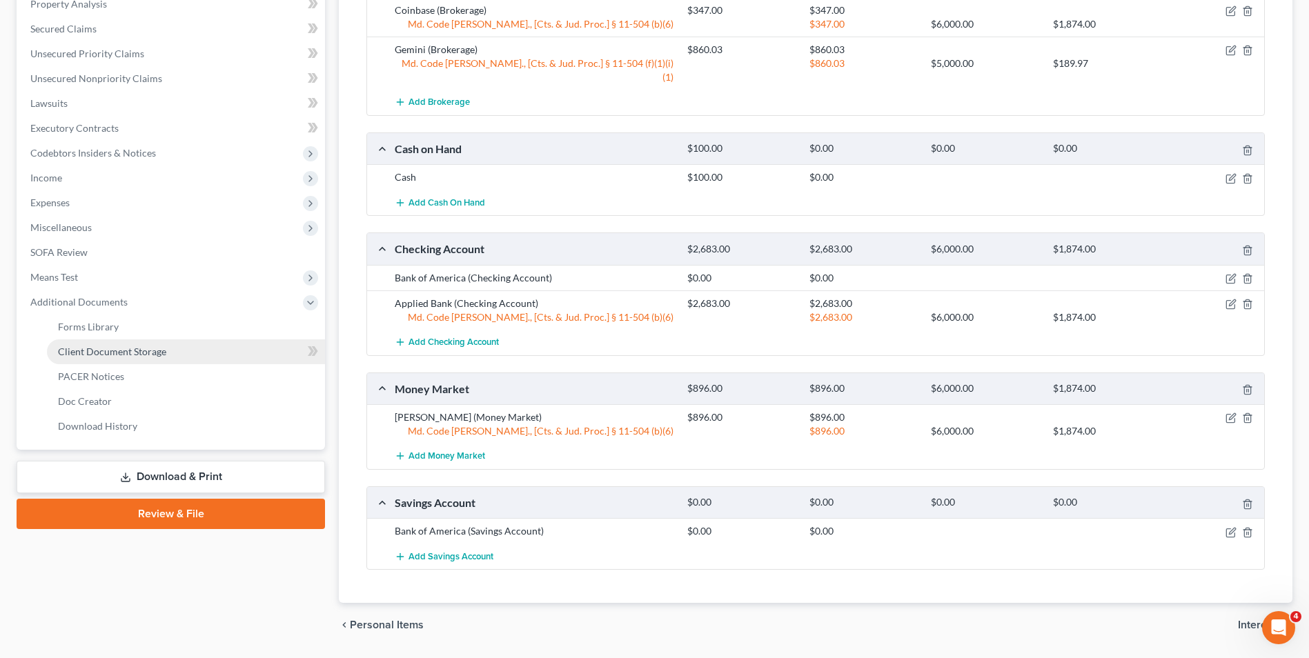
click at [145, 354] on span "Client Document Storage" at bounding box center [112, 352] width 108 height 12
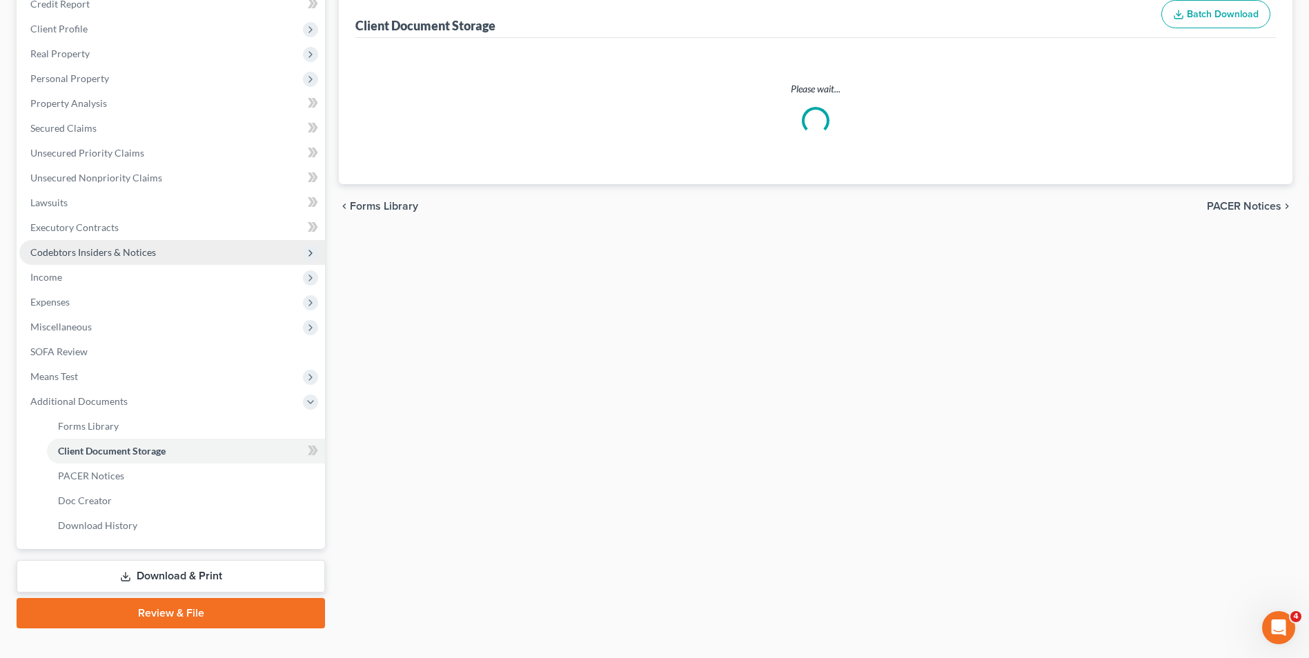
scroll to position [36, 0]
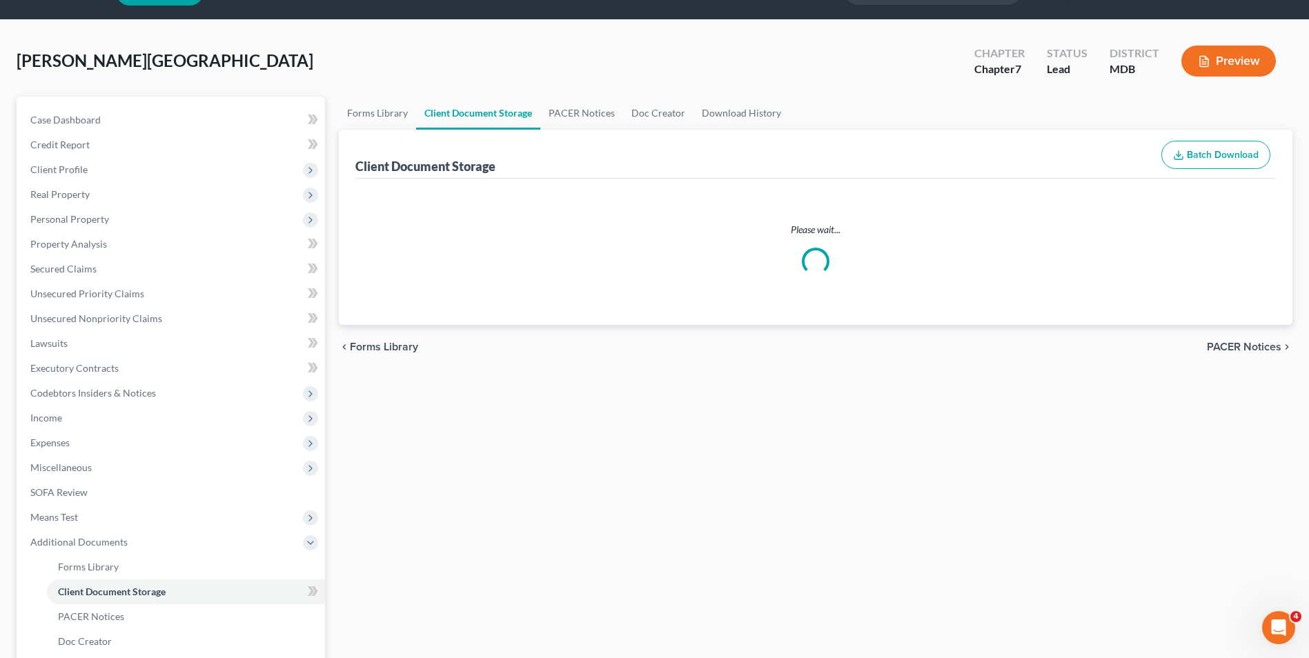
select select "14"
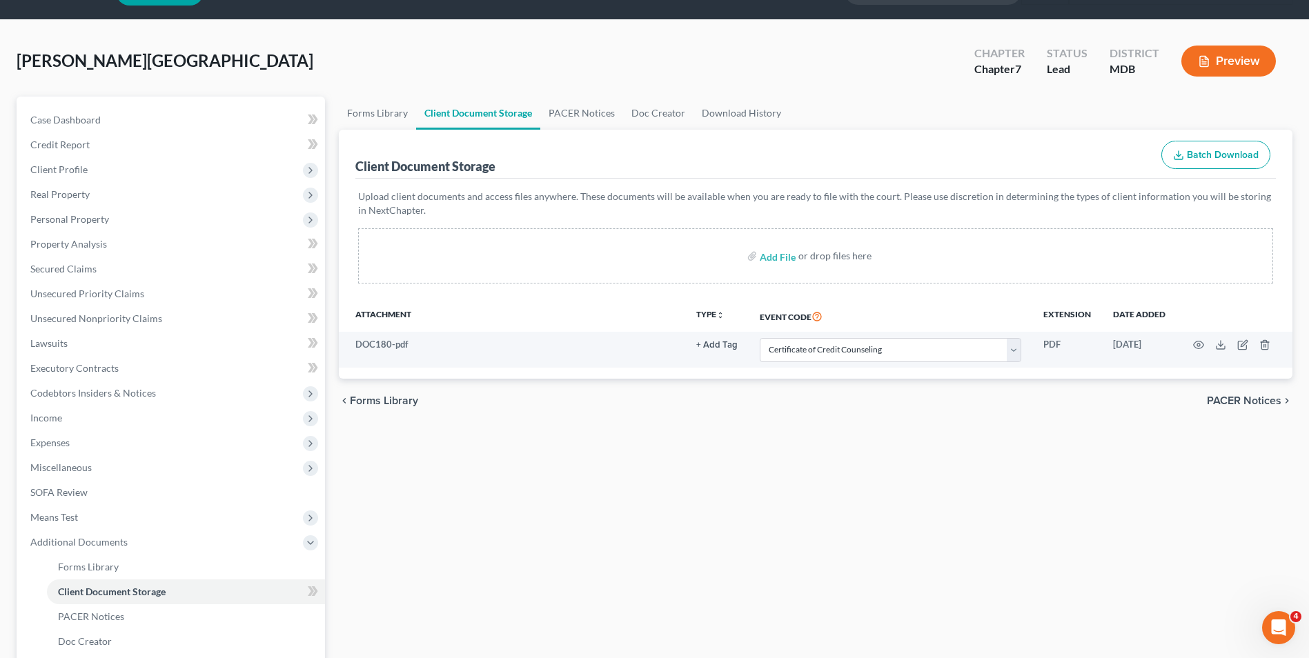
scroll to position [0, 0]
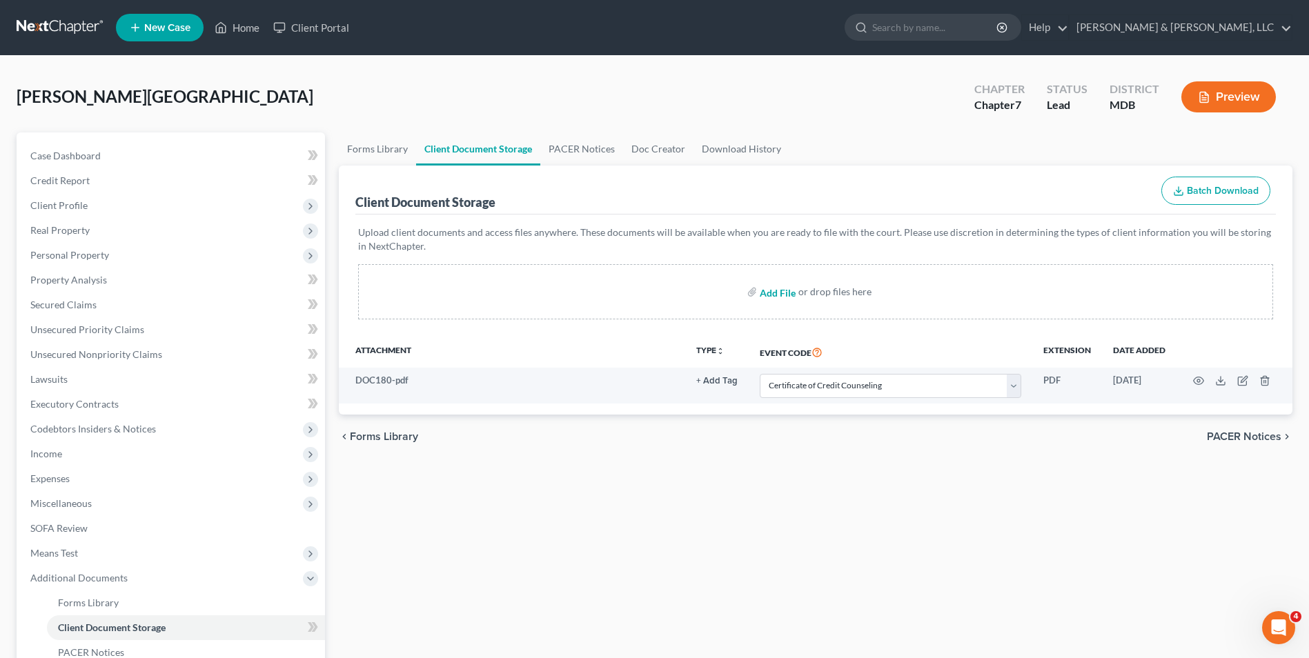
click at [782, 297] on input "file" at bounding box center [776, 291] width 33 height 25
click at [778, 292] on input "file" at bounding box center [776, 291] width 33 height 25
type input "C:\fakepath\Counseling.Certificate.[DATE].pdf"
select select "14"
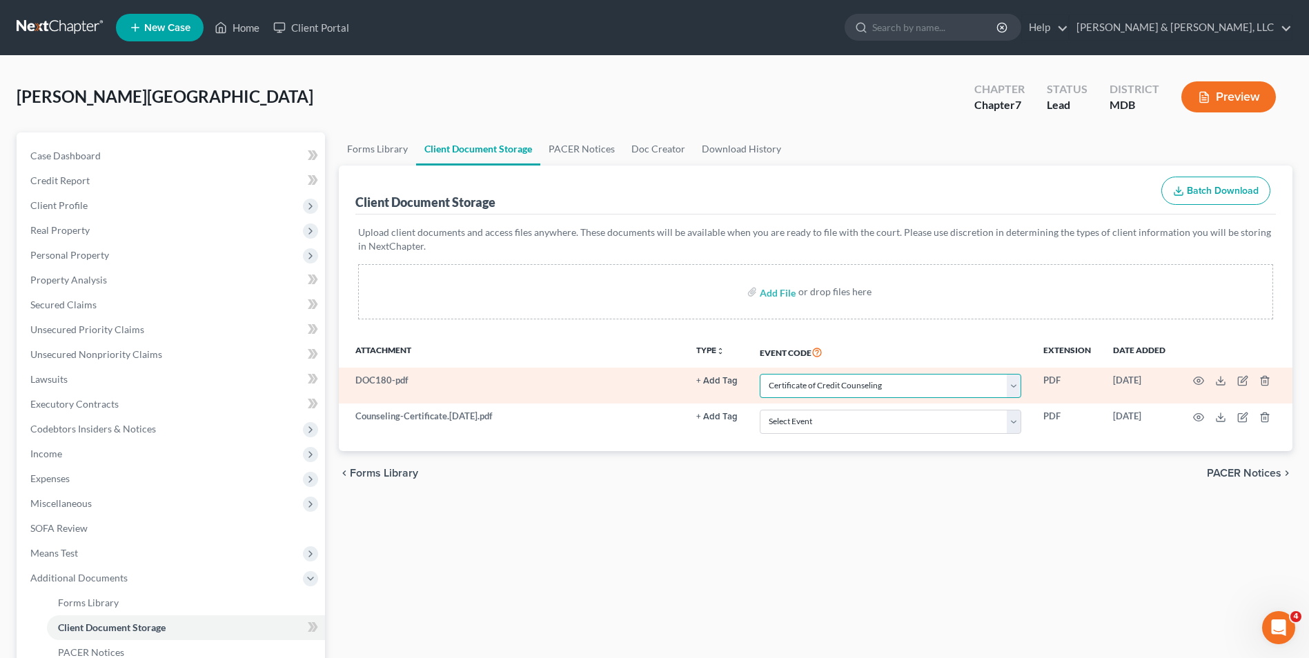
click at [1012, 387] on select "Select Event Affidavit Affidavit of Adequate Protection and Lease Payments Affi…" at bounding box center [891, 386] width 262 height 24
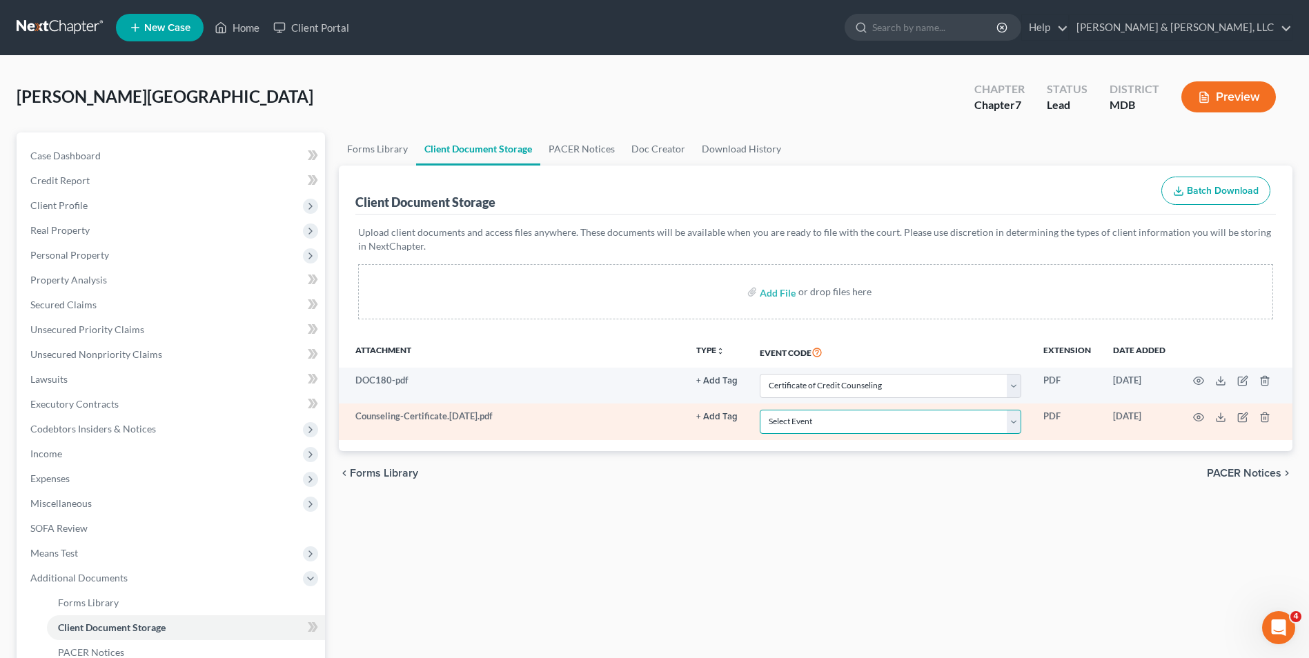
click at [990, 418] on select "Select Event Affidavit Affidavit of Adequate Protection and Lease Payments Affi…" at bounding box center [891, 422] width 262 height 24
select select "14"
click at [760, 410] on select "Select Event Affidavit Affidavit of Adequate Protection and Lease Payments Affi…" at bounding box center [891, 422] width 262 height 24
click at [1197, 418] on icon "button" at bounding box center [1198, 417] width 11 height 11
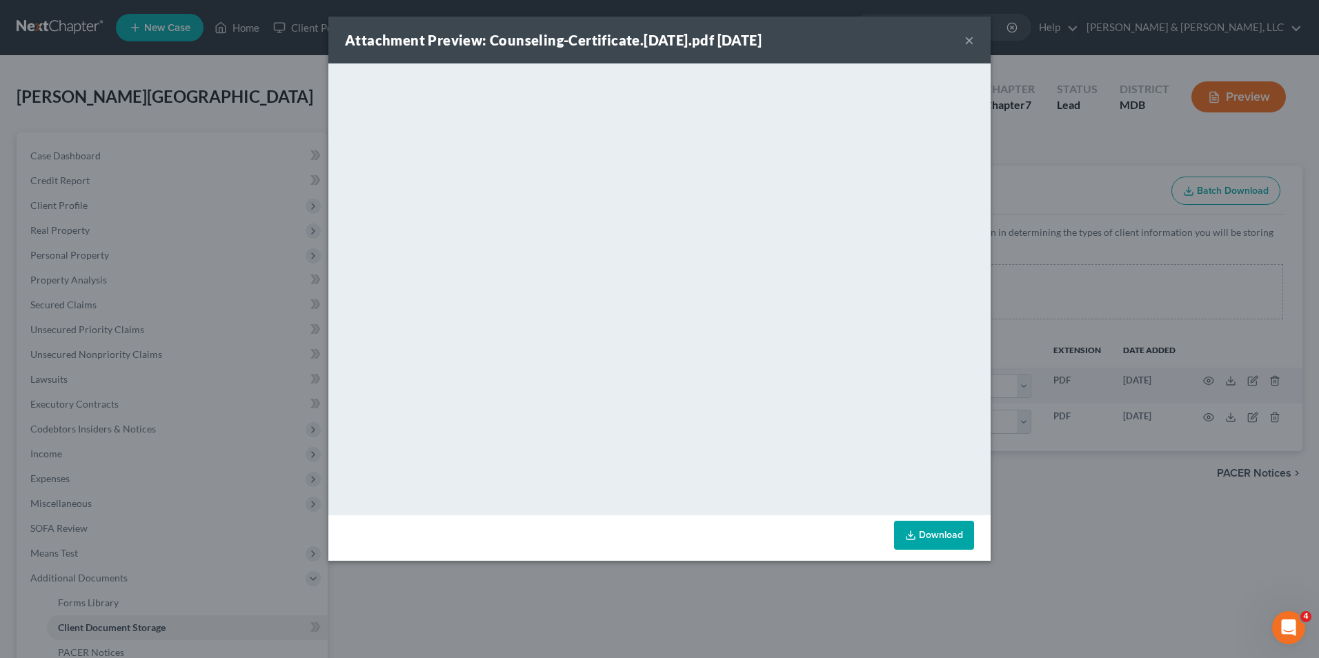
click at [969, 43] on button "×" at bounding box center [970, 40] width 10 height 17
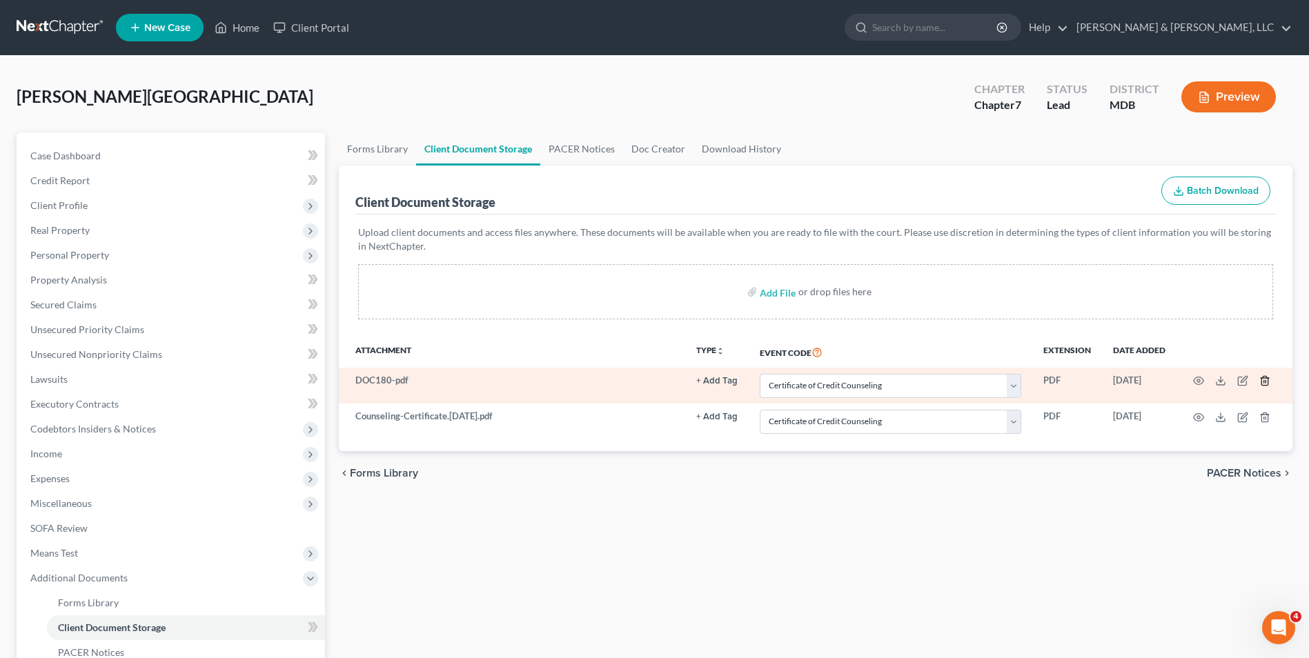
click at [1269, 381] on icon "button" at bounding box center [1264, 380] width 11 height 11
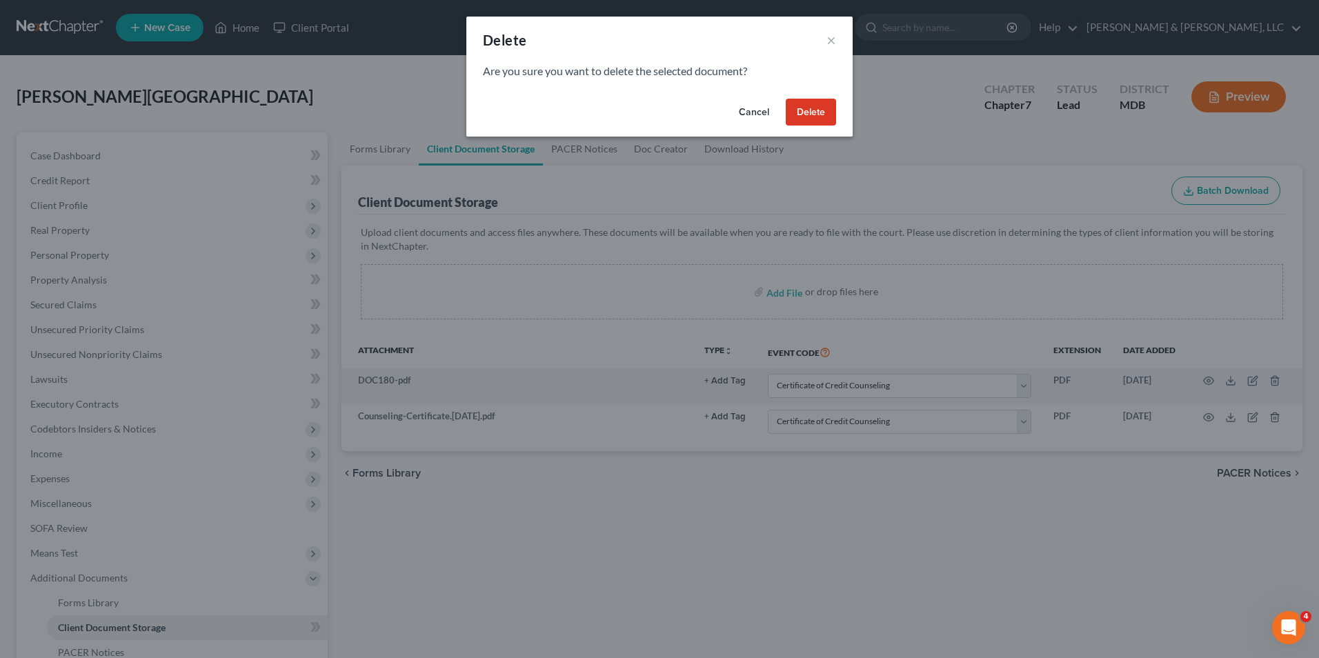
click at [807, 119] on button "Delete" at bounding box center [811, 113] width 50 height 28
